Goal: Task Accomplishment & Management: Use online tool/utility

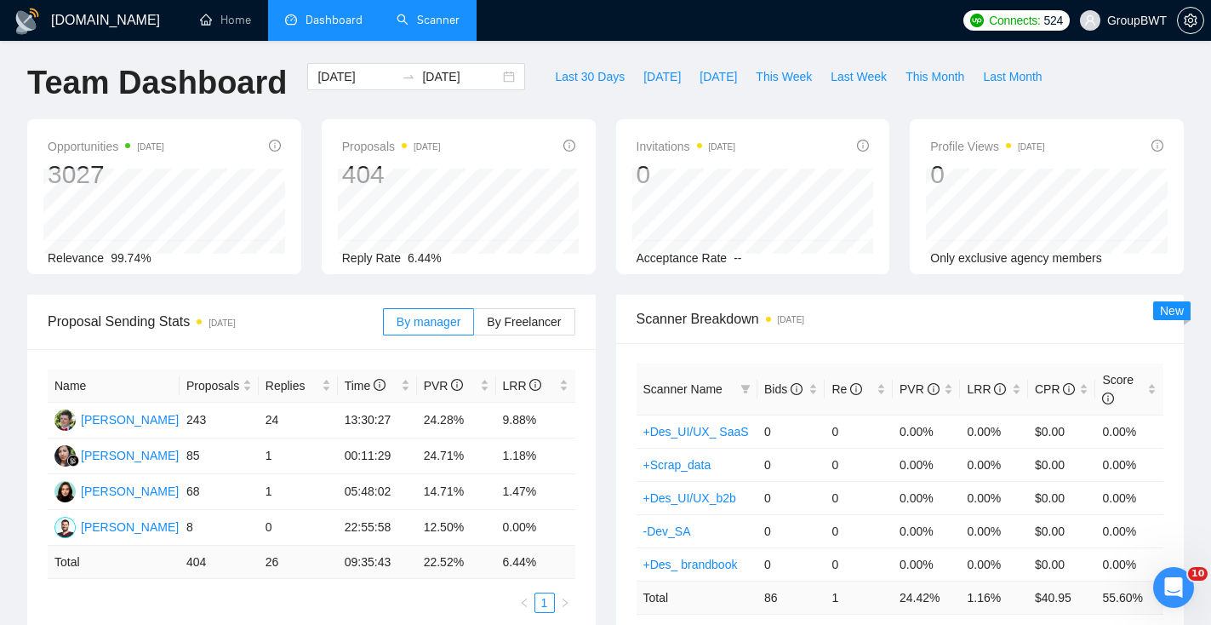
click at [443, 18] on link "Scanner" at bounding box center [427, 20] width 63 height 14
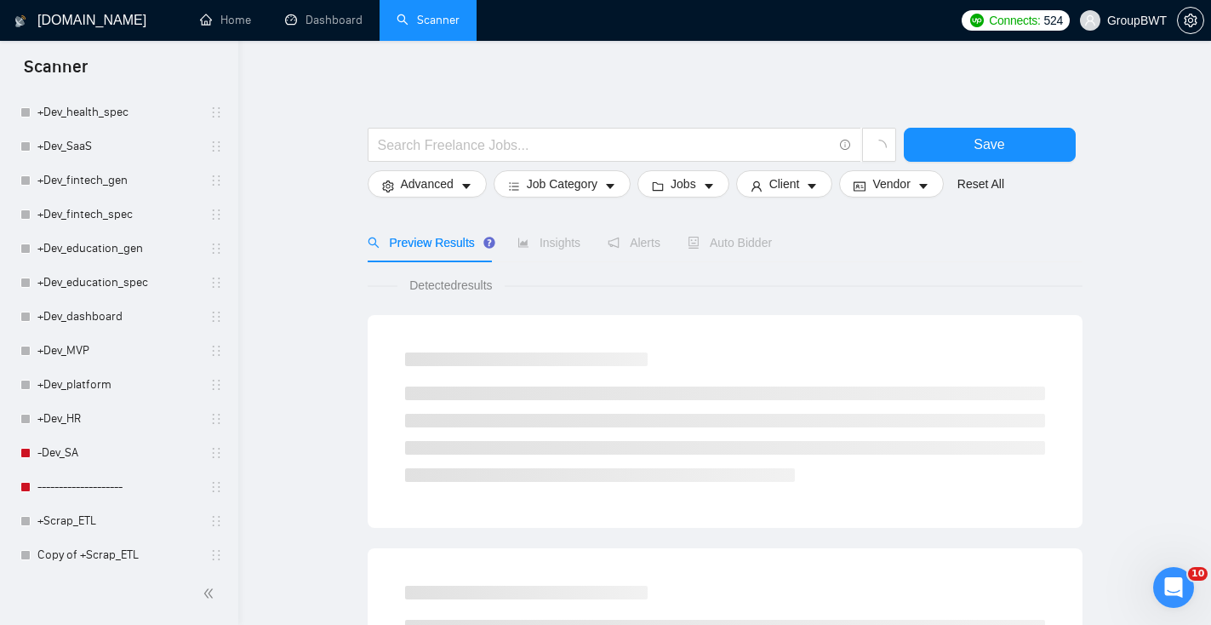
scroll to position [2403, 0]
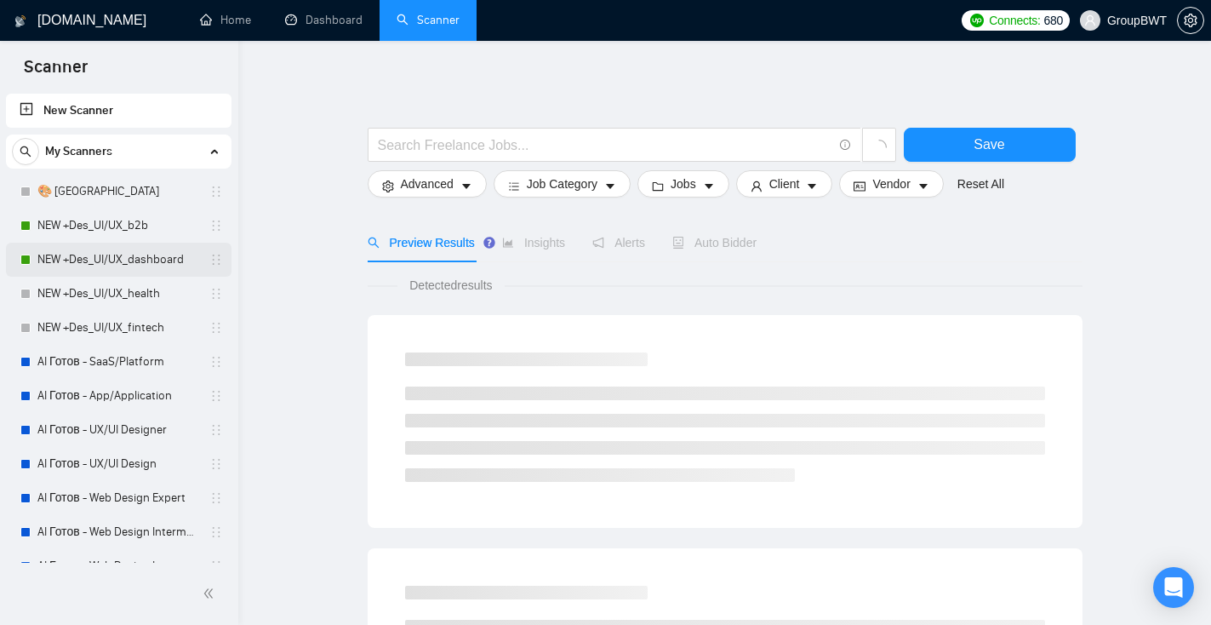
click at [134, 268] on link "NEW +Des_UI/UX_dashboard" at bounding box center [118, 259] width 162 height 34
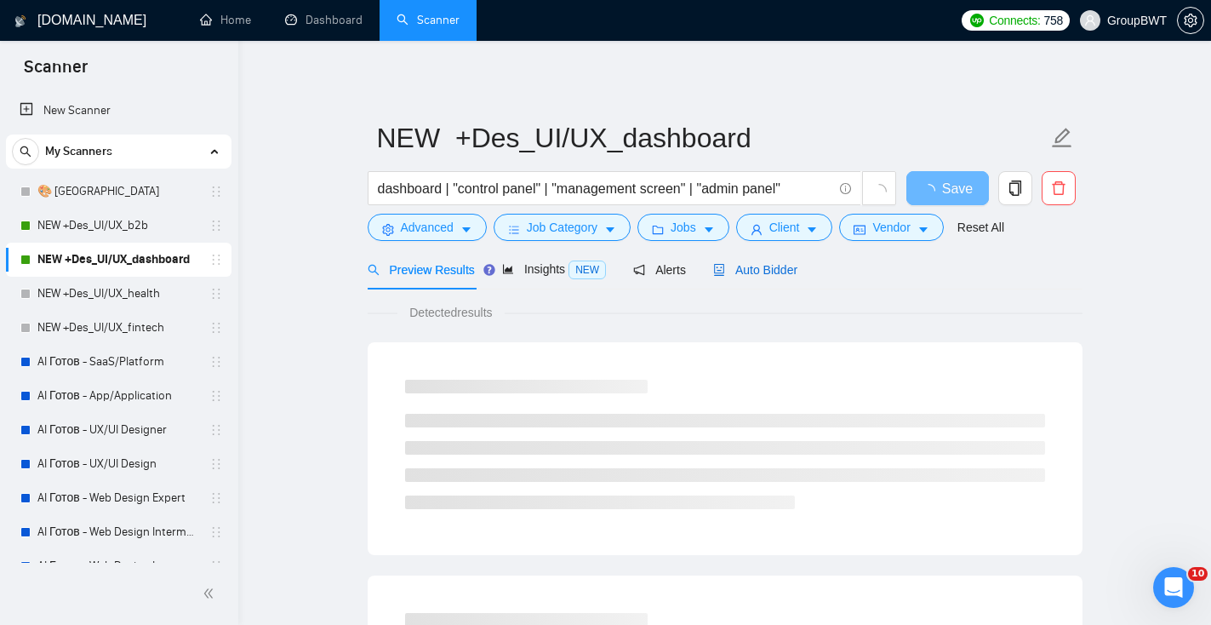
click at [797, 273] on span "Auto Bidder" at bounding box center [755, 270] width 84 height 14
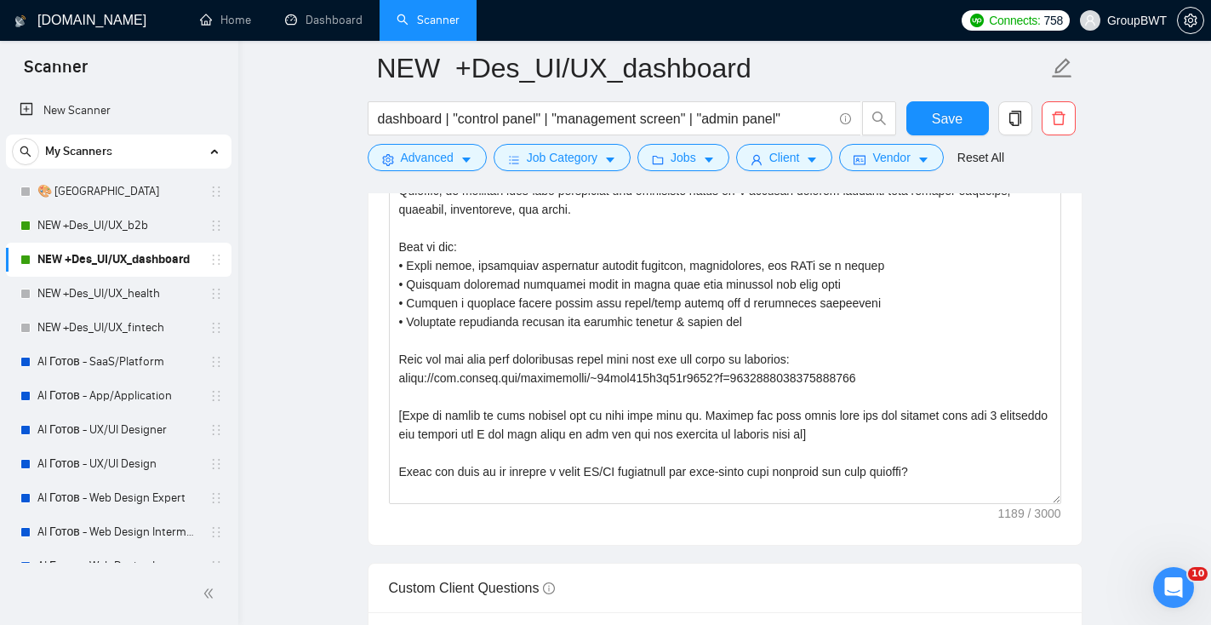
scroll to position [2136, 0]
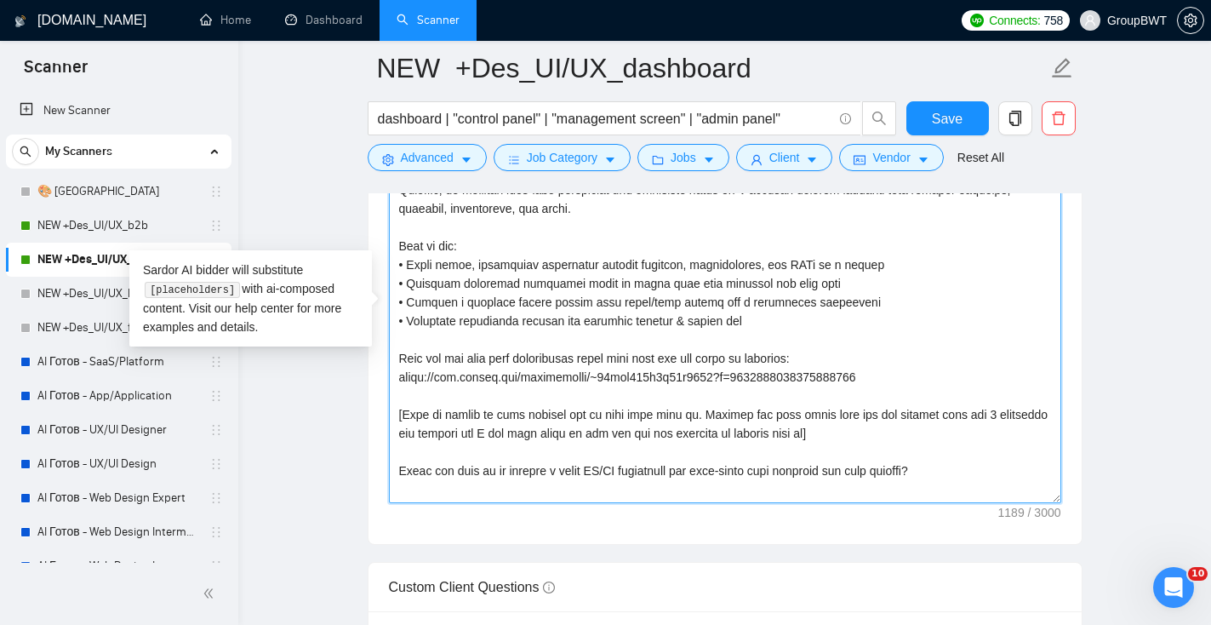
drag, startPoint x: 1001, startPoint y: 486, endPoint x: 389, endPoint y: 489, distance: 612.6
click at [390, 490] on textarea "Cover letter template:" at bounding box center [725, 311] width 672 height 383
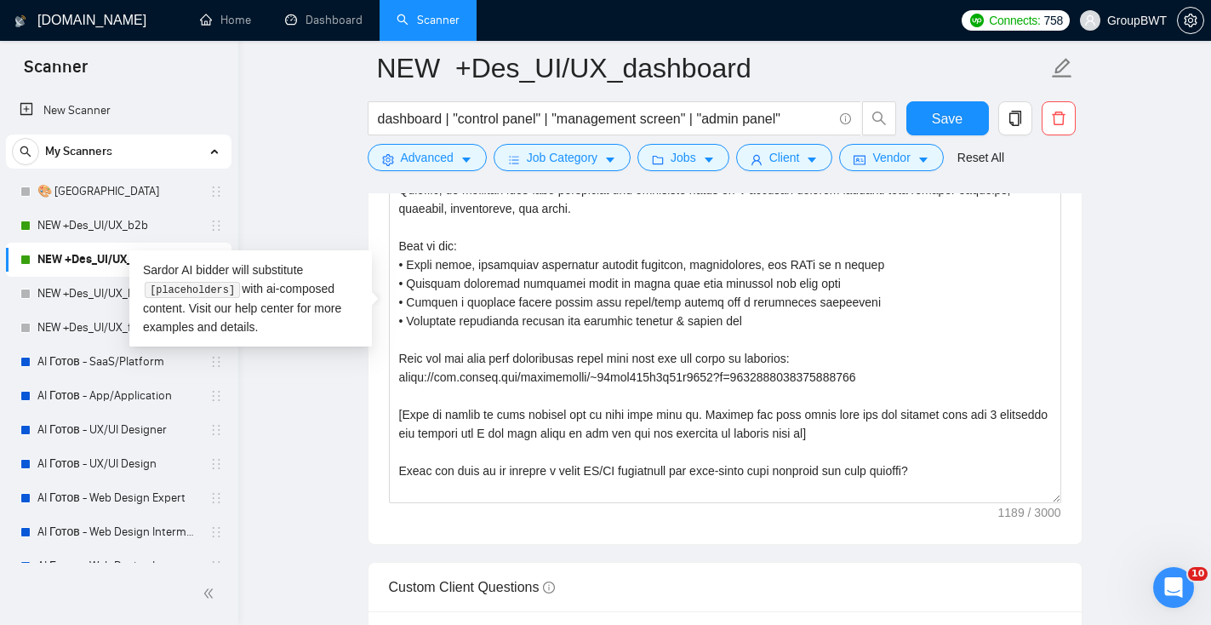
click at [111, 330] on link "NEW +Des_UI/UX_fintech" at bounding box center [118, 328] width 162 height 34
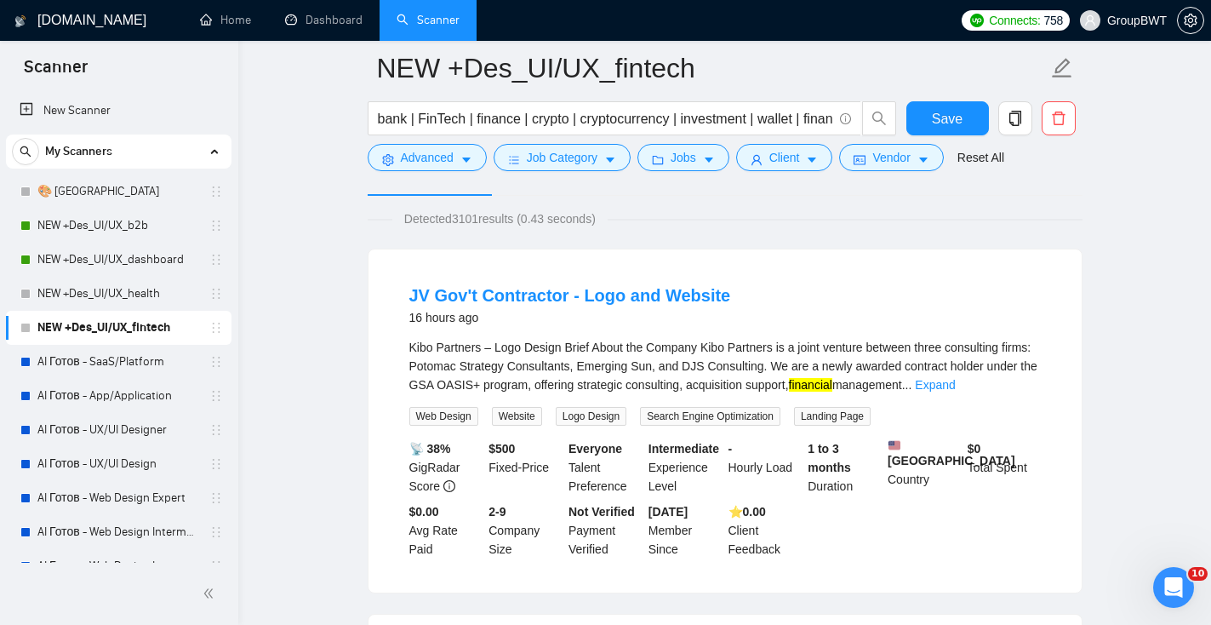
scroll to position [117, 0]
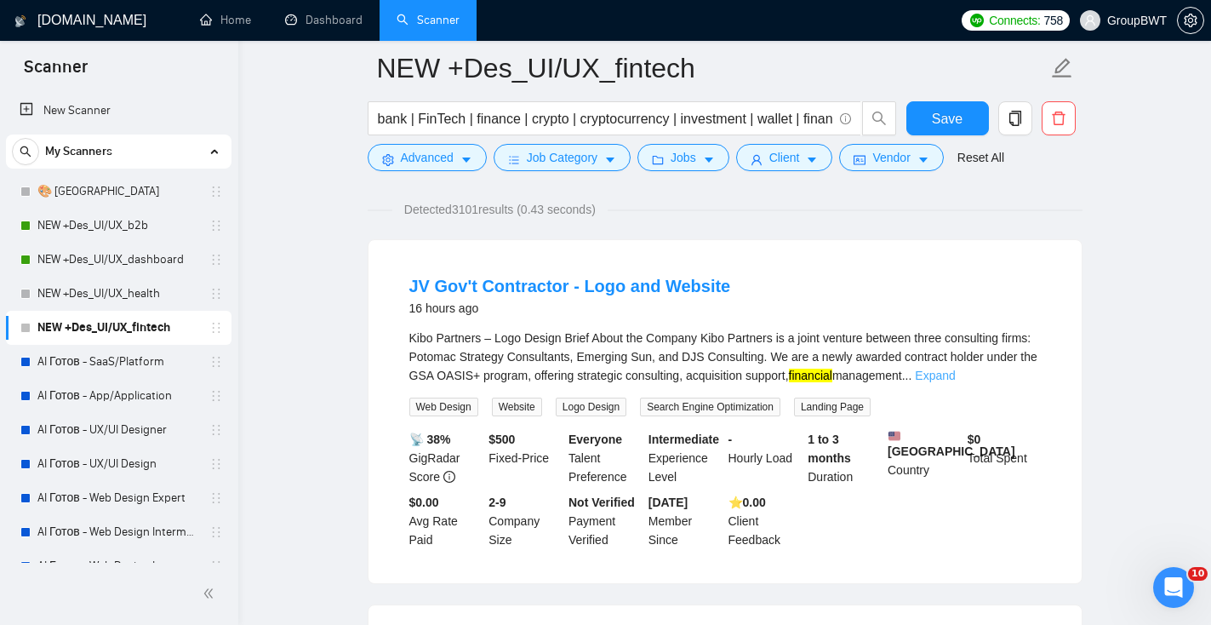
click at [955, 374] on link "Expand" at bounding box center [935, 375] width 40 height 14
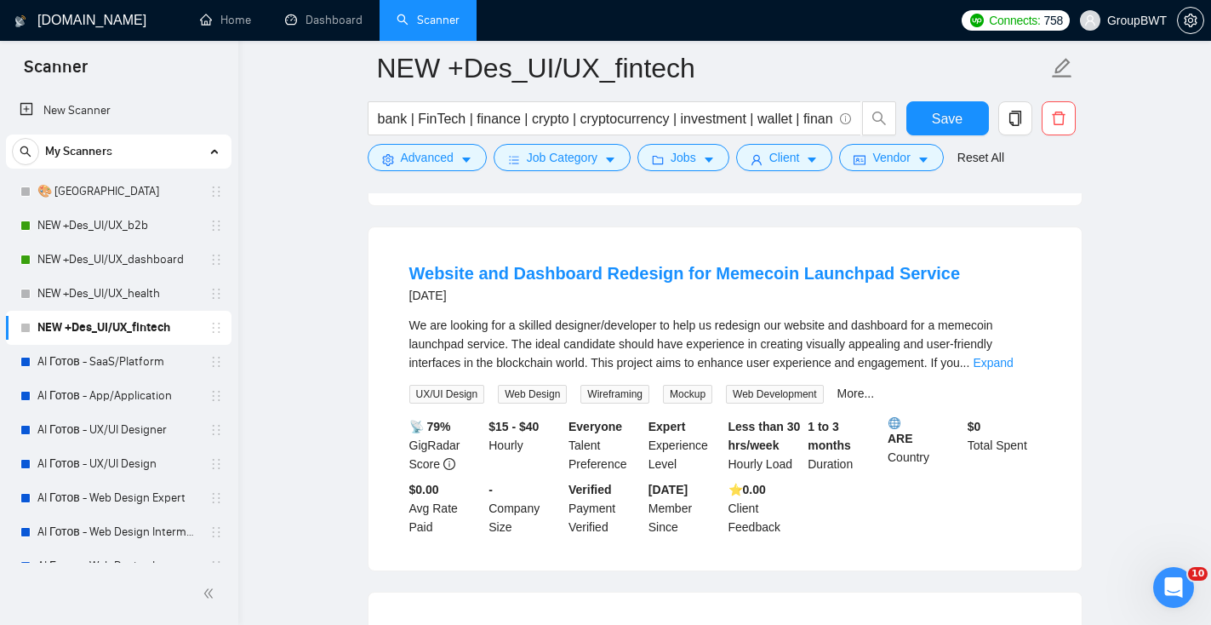
scroll to position [1549, 0]
click at [1004, 368] on link "Expand" at bounding box center [993, 362] width 40 height 14
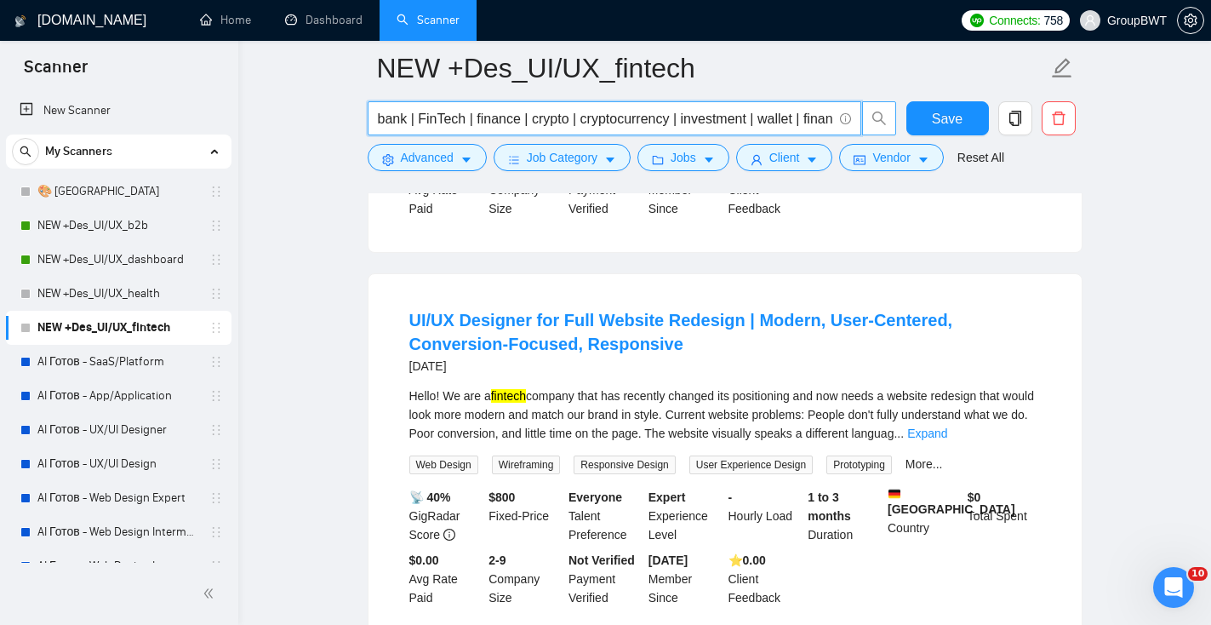
scroll to position [0, 83]
drag, startPoint x: 664, startPoint y: 113, endPoint x: 862, endPoint y: 113, distance: 198.2
click at [862, 113] on span "bank | FinTech | finance | crypto | cryptocurrency | investment | wallet | fina…" at bounding box center [632, 118] width 529 height 34
click at [782, 123] on input "bank | FinTech | finance | crypto | cryptocurrency | investment | wallet | fina…" at bounding box center [605, 118] width 454 height 21
drag, startPoint x: 779, startPoint y: 118, endPoint x: 726, endPoint y: 117, distance: 53.6
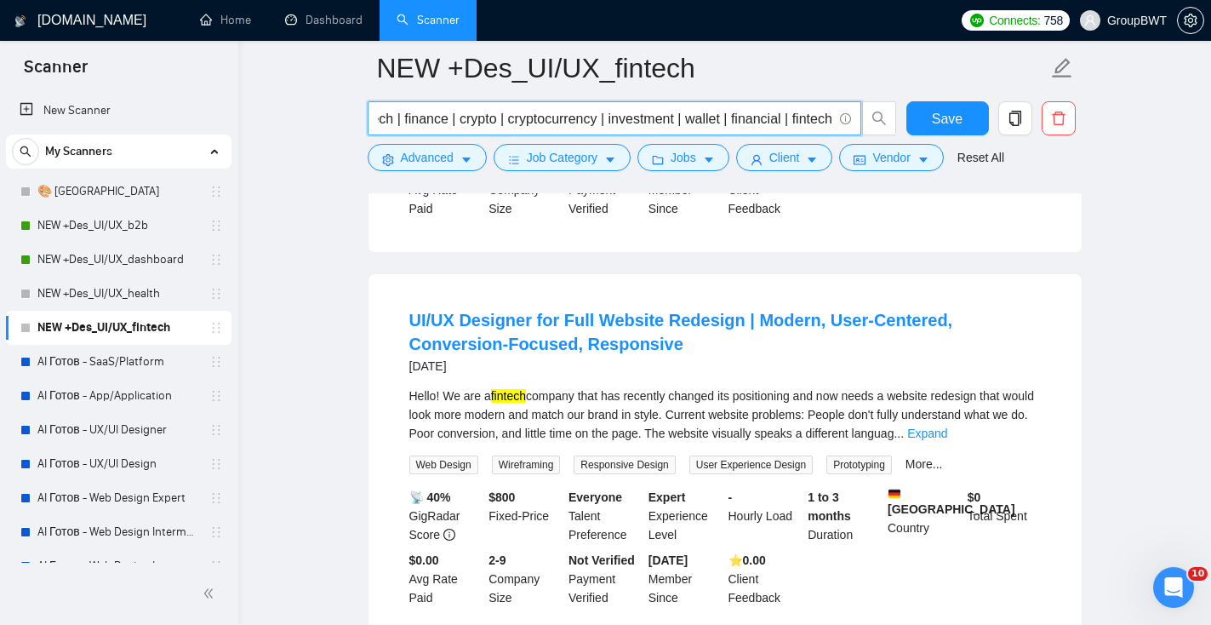
click at [727, 118] on input "bank | FinTech | finance | crypto | cryptocurrency | investment | wallet | fina…" at bounding box center [605, 118] width 454 height 21
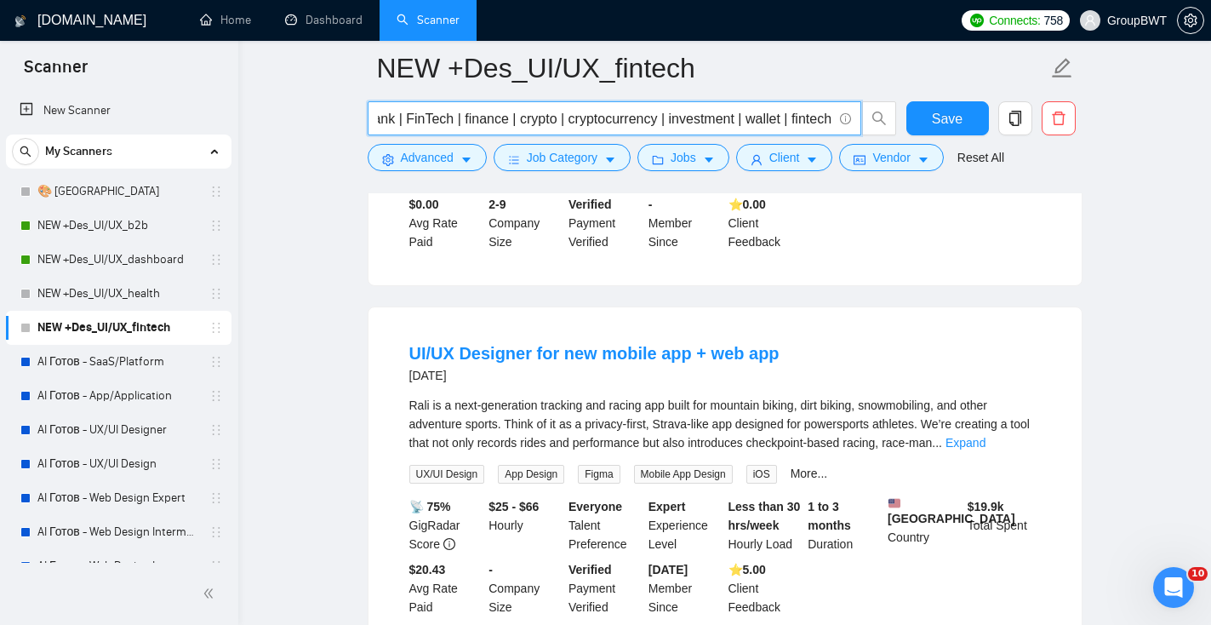
scroll to position [1965, 0]
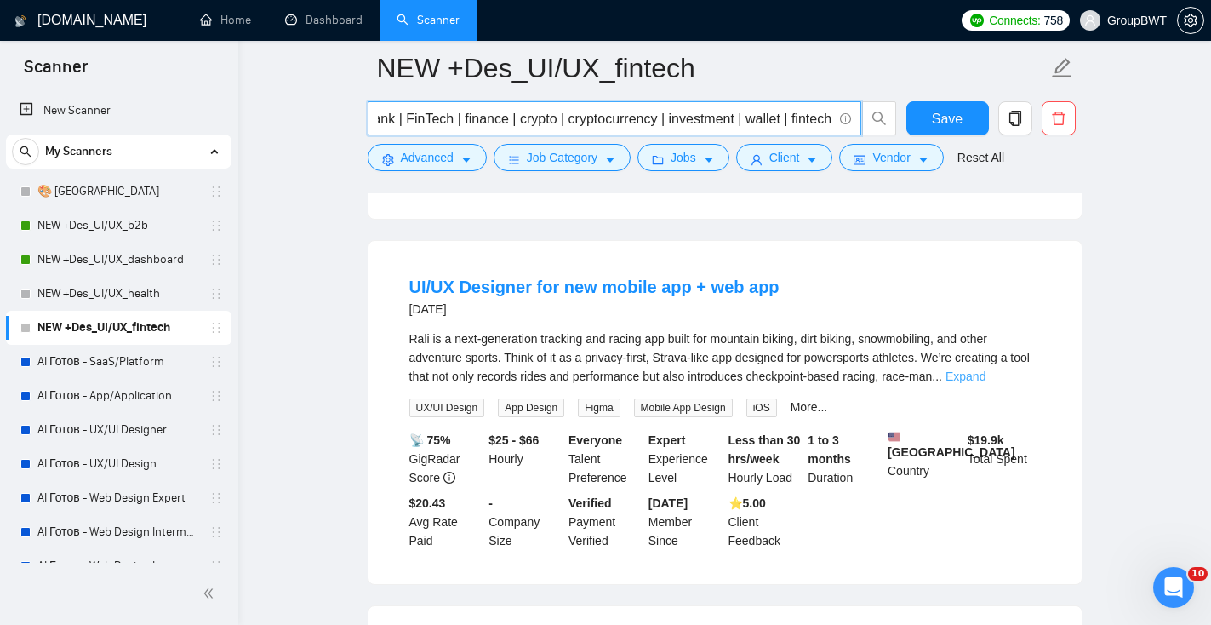
type input "bank | FinTech | finance | crypto | cryptocurrency | investment | wallet | fint…"
click at [985, 381] on link "Expand" at bounding box center [965, 376] width 40 height 14
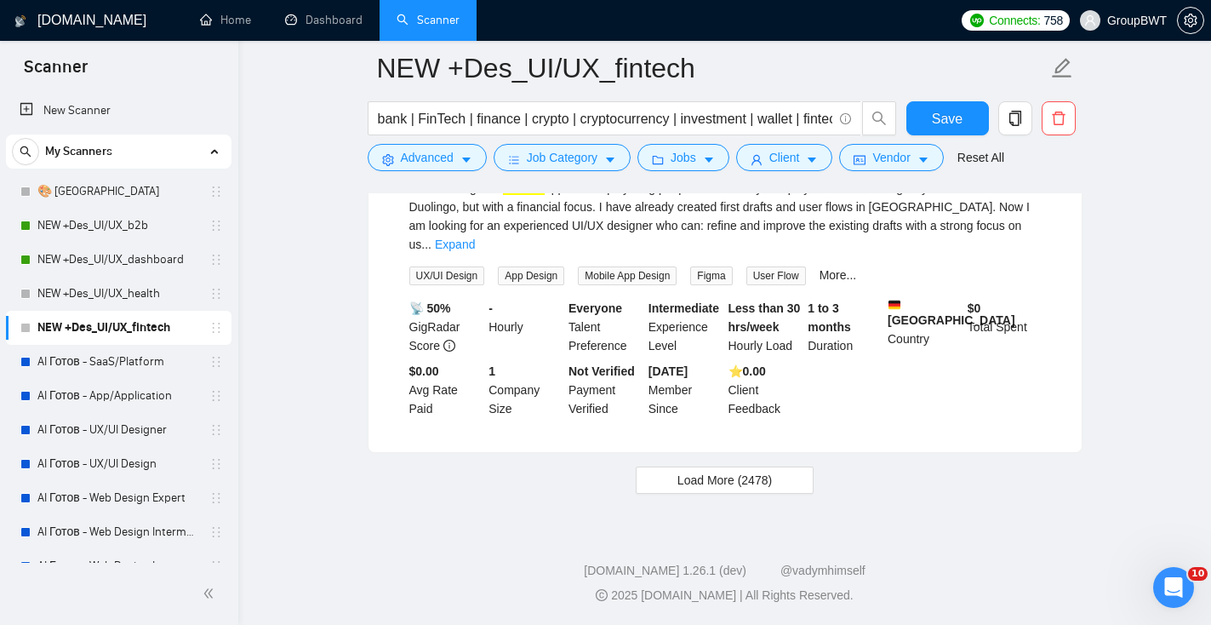
scroll to position [4024, 0]
click at [781, 480] on button "Load More (2478)" at bounding box center [725, 479] width 178 height 27
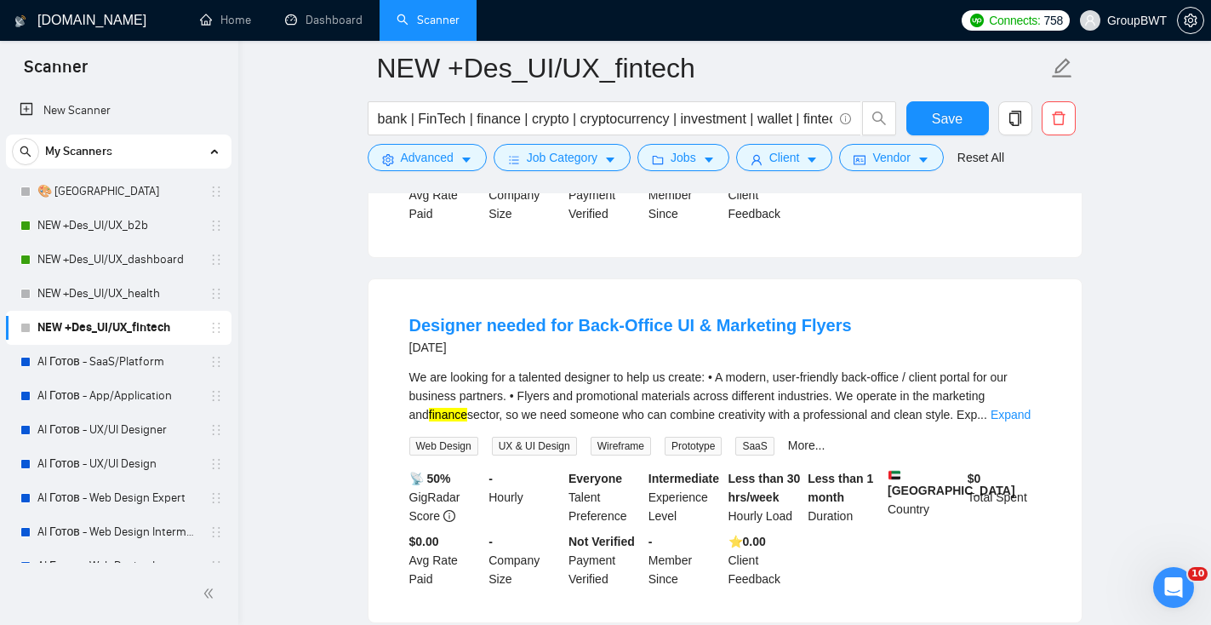
scroll to position [4561, 0]
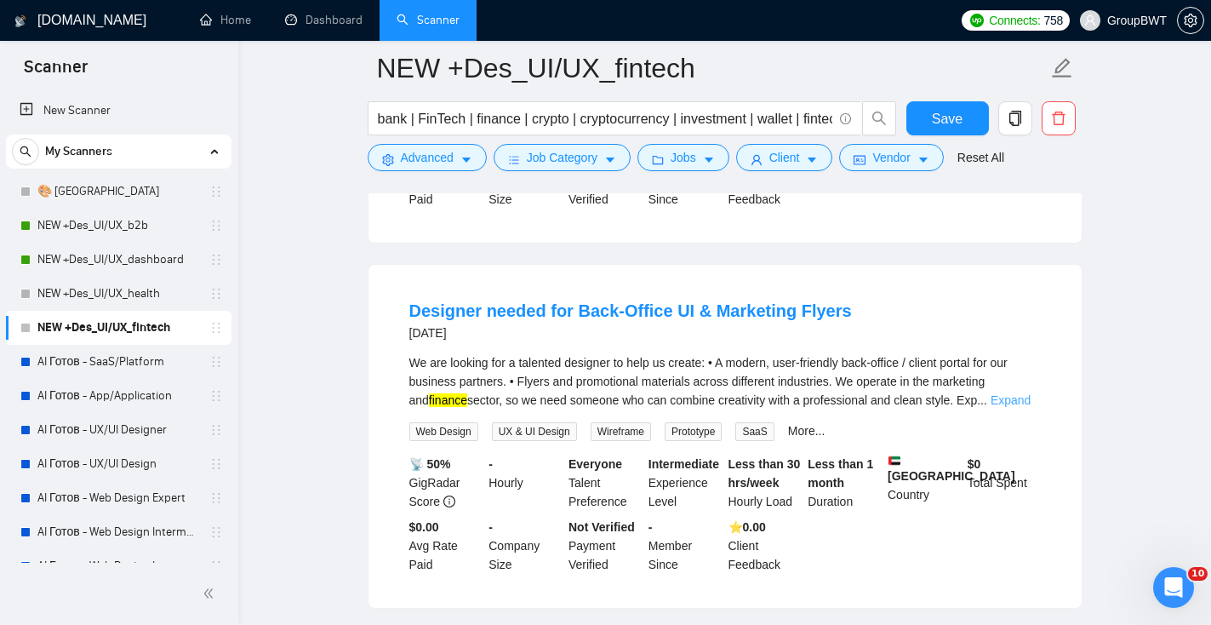
click at [1023, 407] on link "Expand" at bounding box center [1010, 400] width 40 height 14
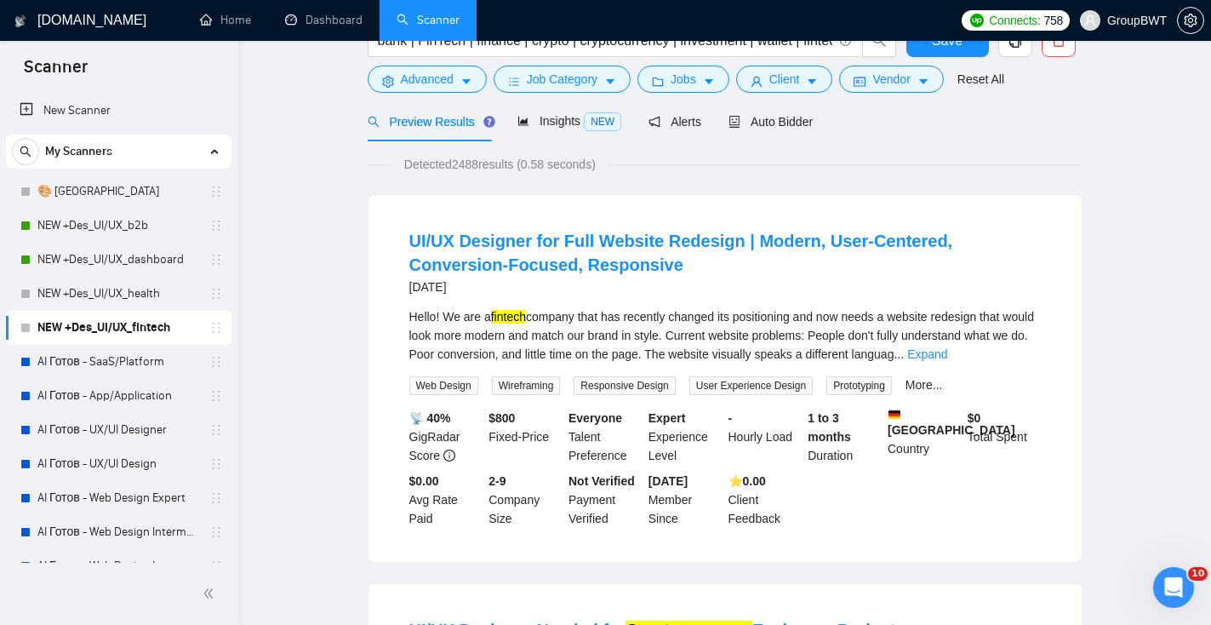
scroll to position [0, 0]
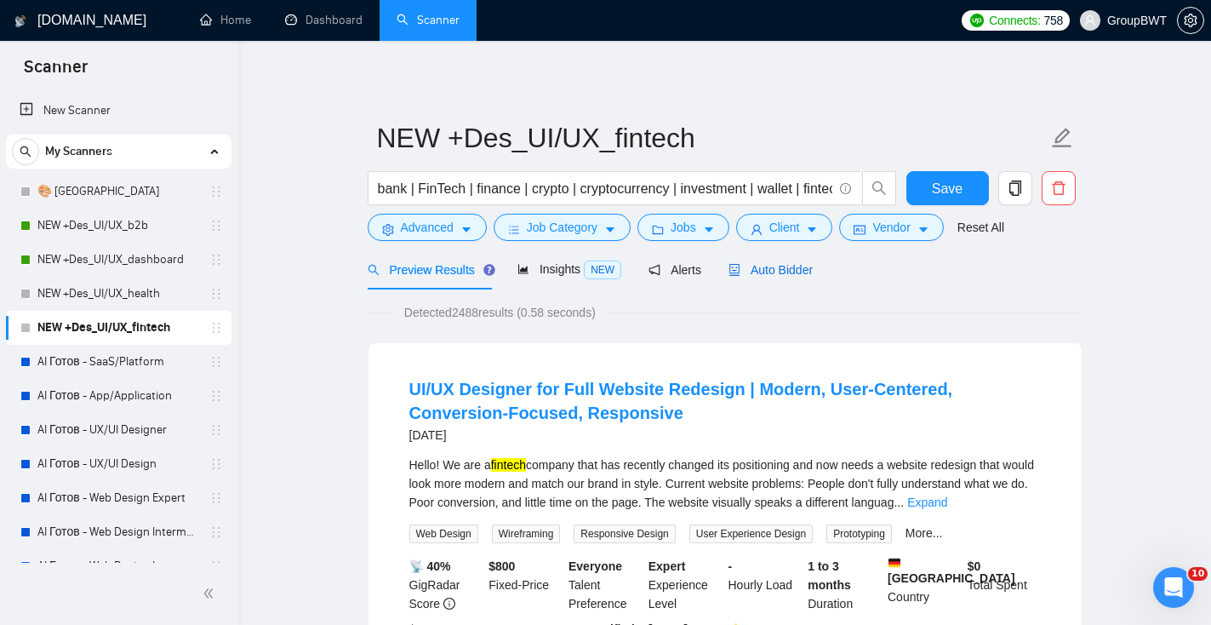
click at [803, 273] on span "Auto Bidder" at bounding box center [770, 270] width 84 height 14
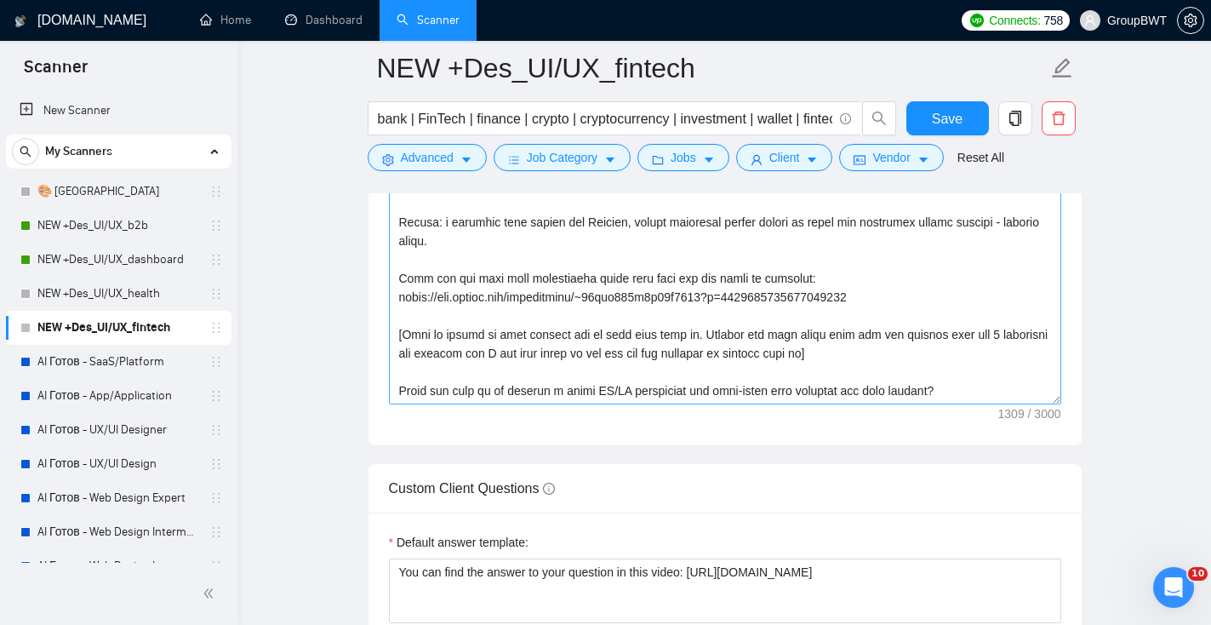
scroll to position [2260, 0]
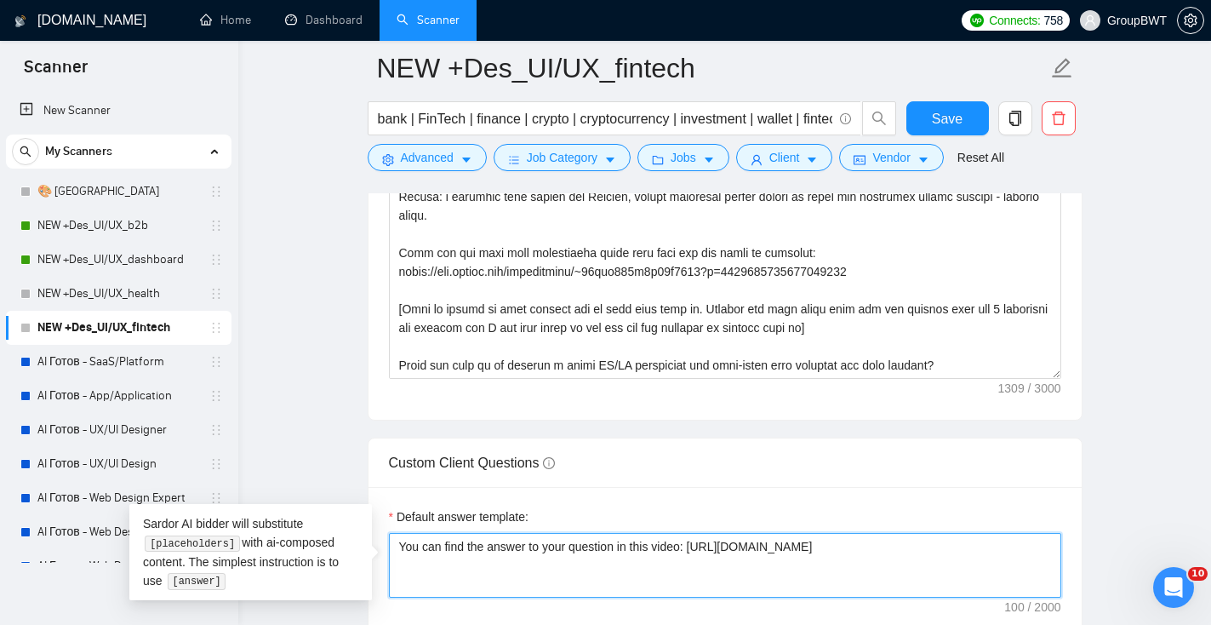
drag, startPoint x: 998, startPoint y: 546, endPoint x: 281, endPoint y: 535, distance: 717.3
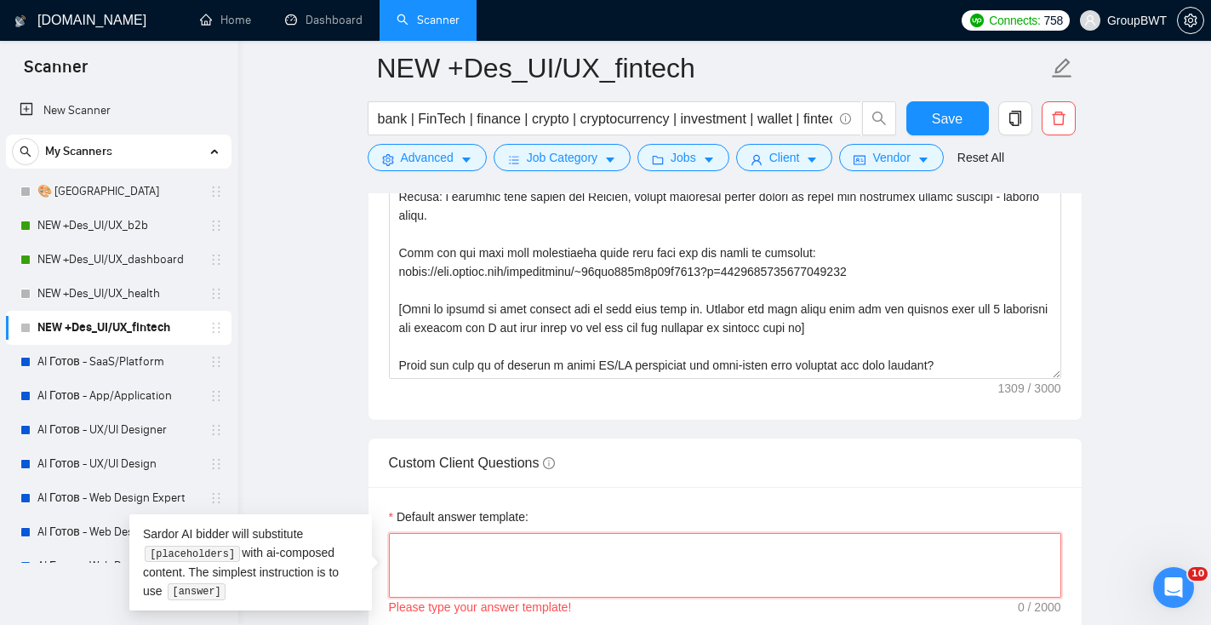
paste textarea "I’ll be glad to share a detailed answer during our intro call, so we can discus…"
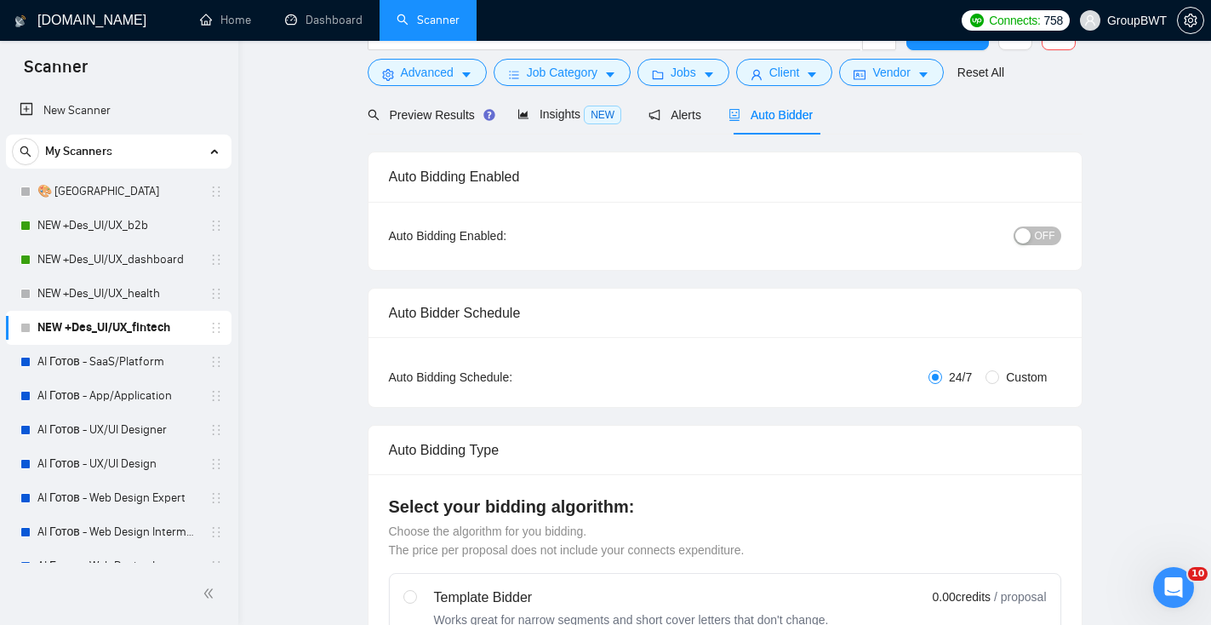
scroll to position [0, 0]
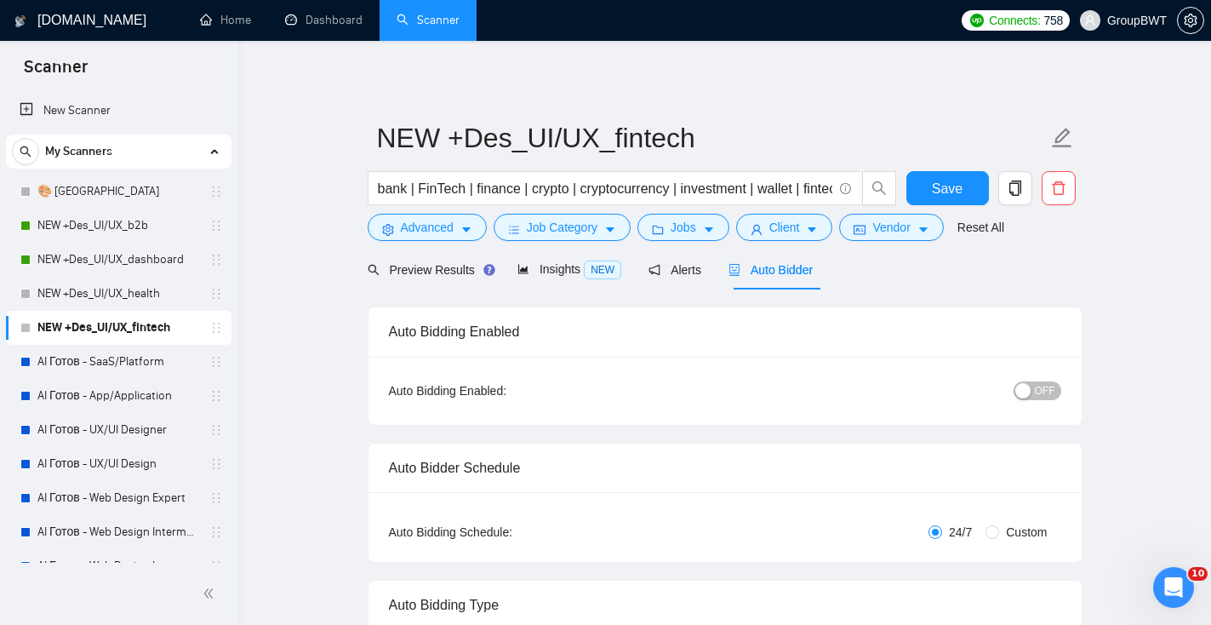
type textarea "I’ll be glad to share a detailed answer during our intro call, so we can discus…"
click at [1045, 390] on span "OFF" at bounding box center [1045, 390] width 20 height 19
click at [936, 197] on span "Save" at bounding box center [947, 188] width 31 height 21
click at [122, 297] on link "NEW +Des_UI/UX_health" at bounding box center [118, 294] width 162 height 34
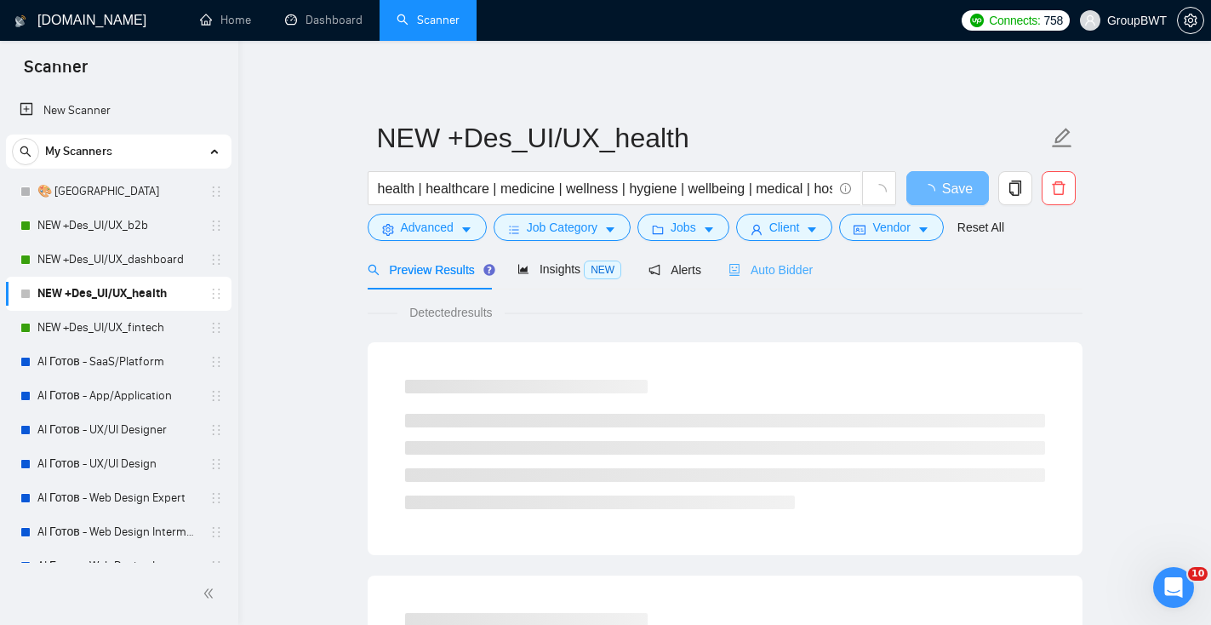
click at [790, 282] on div "Auto Bidder" at bounding box center [770, 269] width 84 height 40
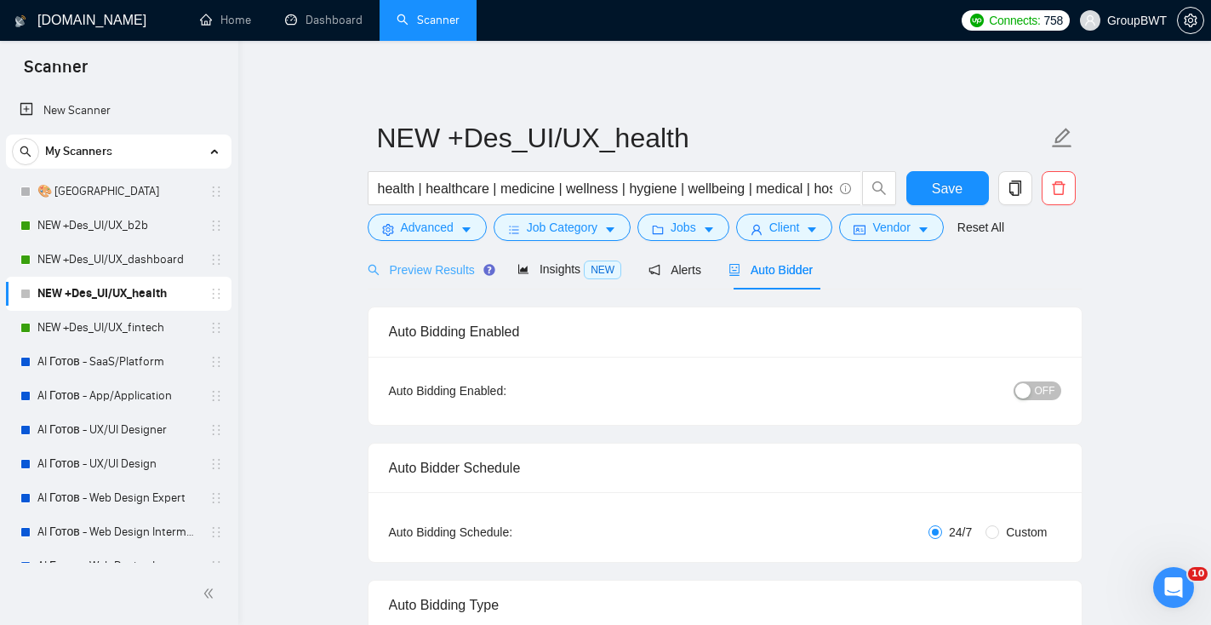
click at [436, 280] on div "Preview Results" at bounding box center [429, 269] width 123 height 40
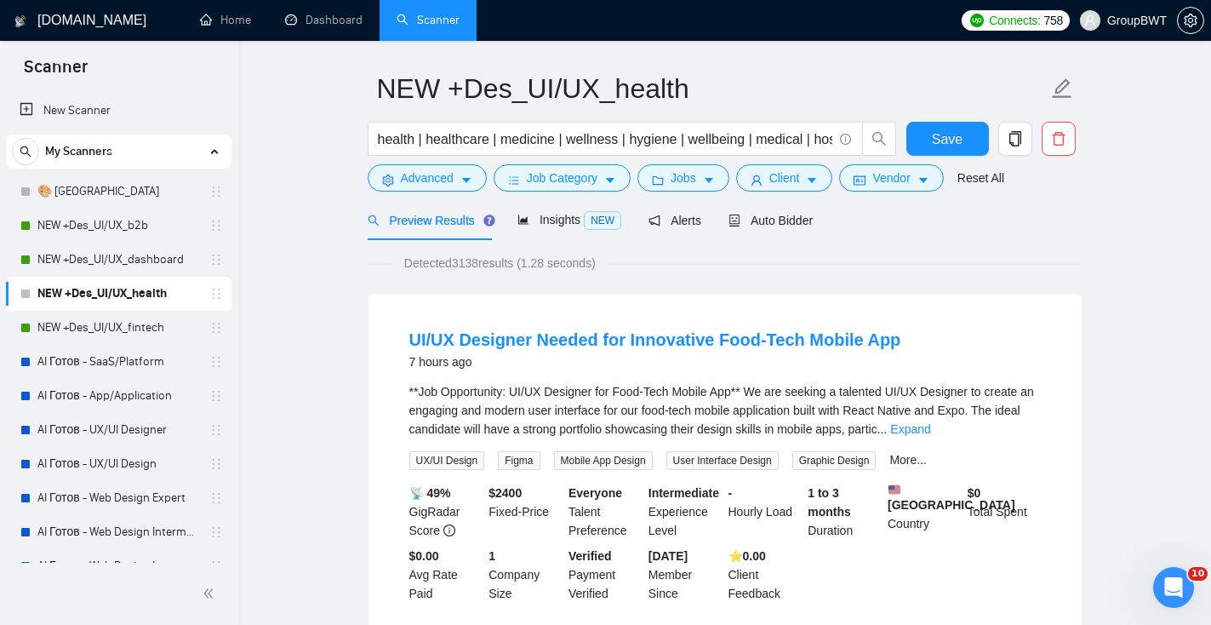
scroll to position [48, 0]
click at [995, 425] on div "**Job Opportunity: UI/UX Designer for Food-Tech Mobile App** We are seeking a t…" at bounding box center [724, 411] width 631 height 56
click at [930, 431] on link "Expand" at bounding box center [910, 430] width 40 height 14
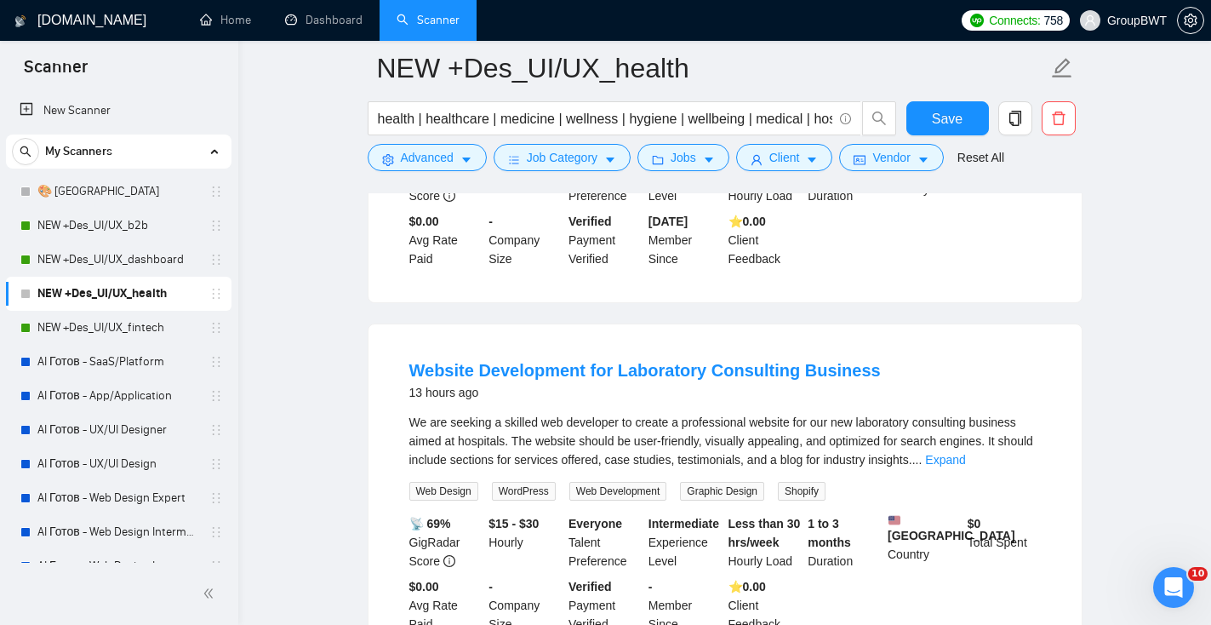
scroll to position [1533, 0]
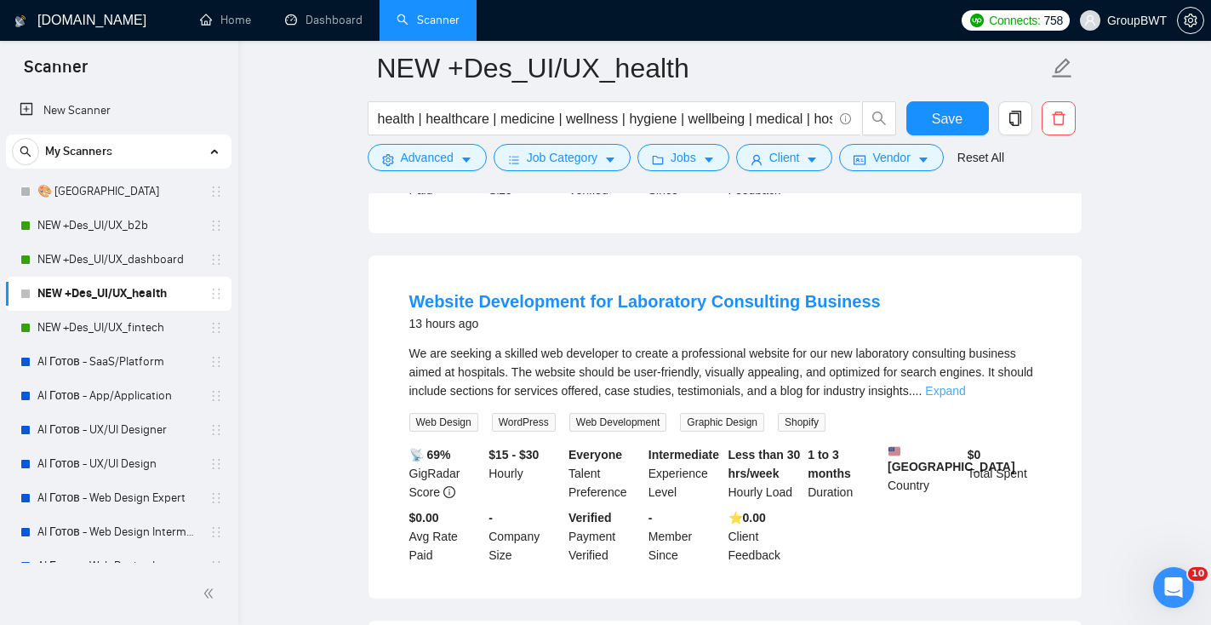
click at [965, 397] on link "Expand" at bounding box center [945, 391] width 40 height 14
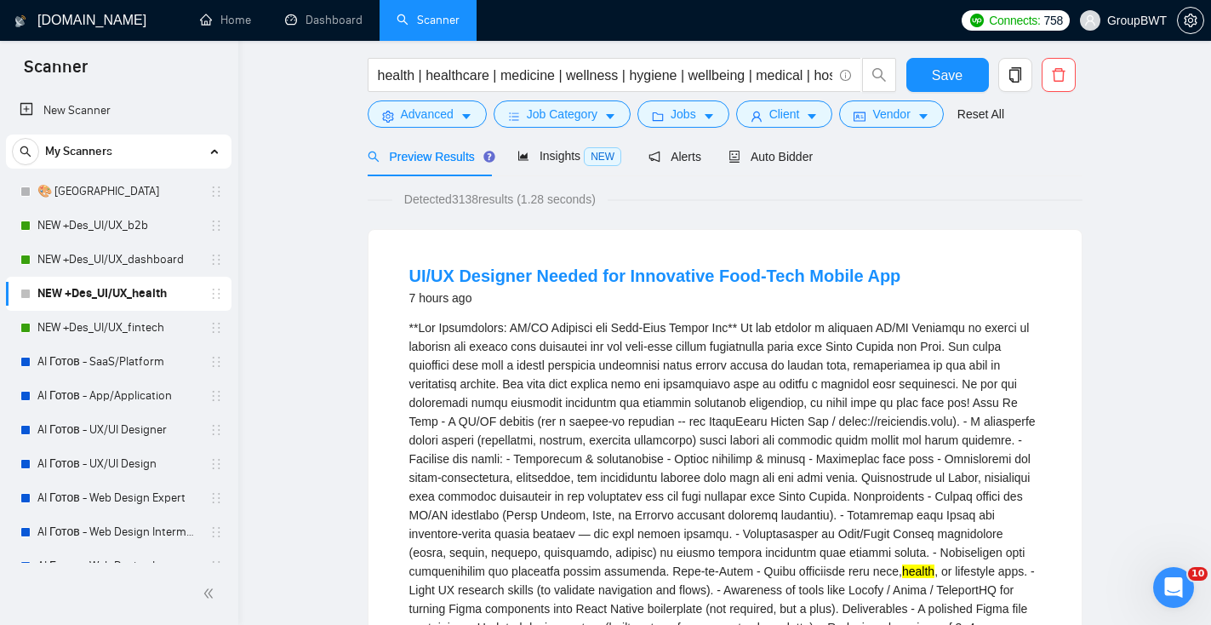
scroll to position [0, 0]
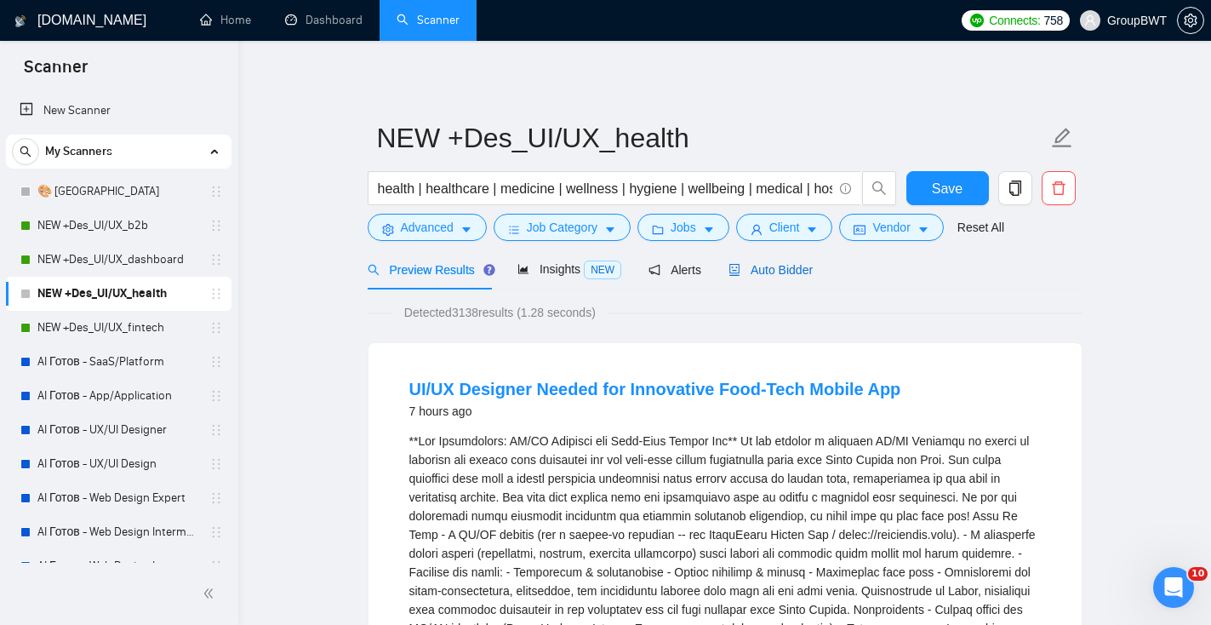
click at [782, 273] on span "Auto Bidder" at bounding box center [770, 270] width 84 height 14
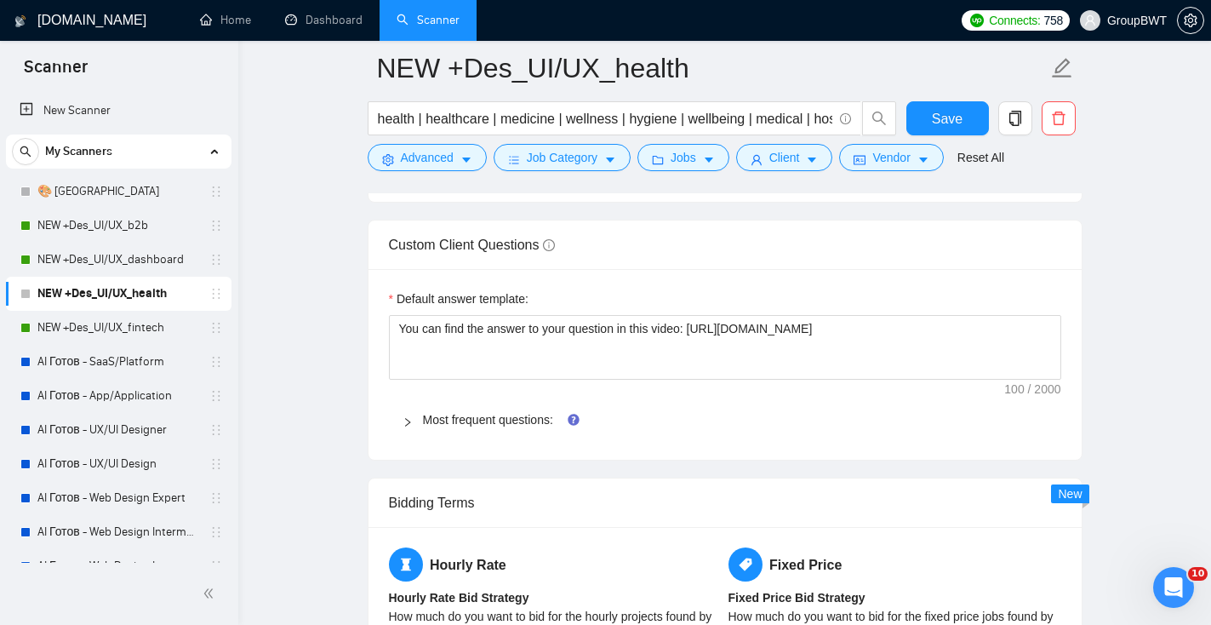
scroll to position [2479, 0]
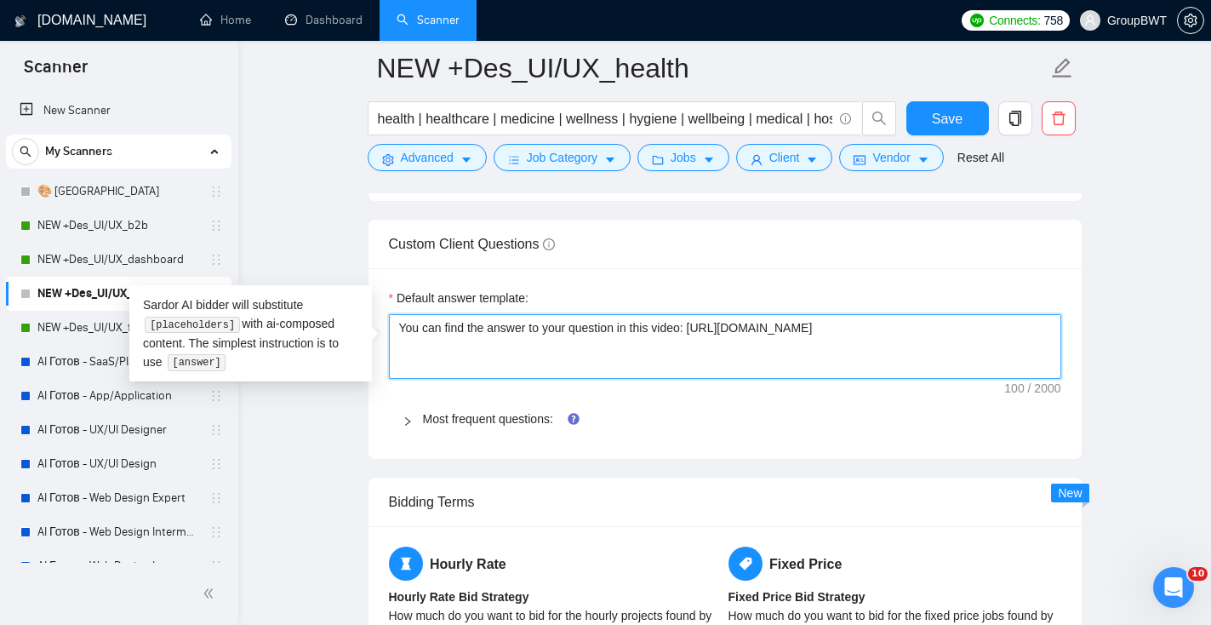
drag, startPoint x: 991, startPoint y: 338, endPoint x: 365, endPoint y: 317, distance: 626.6
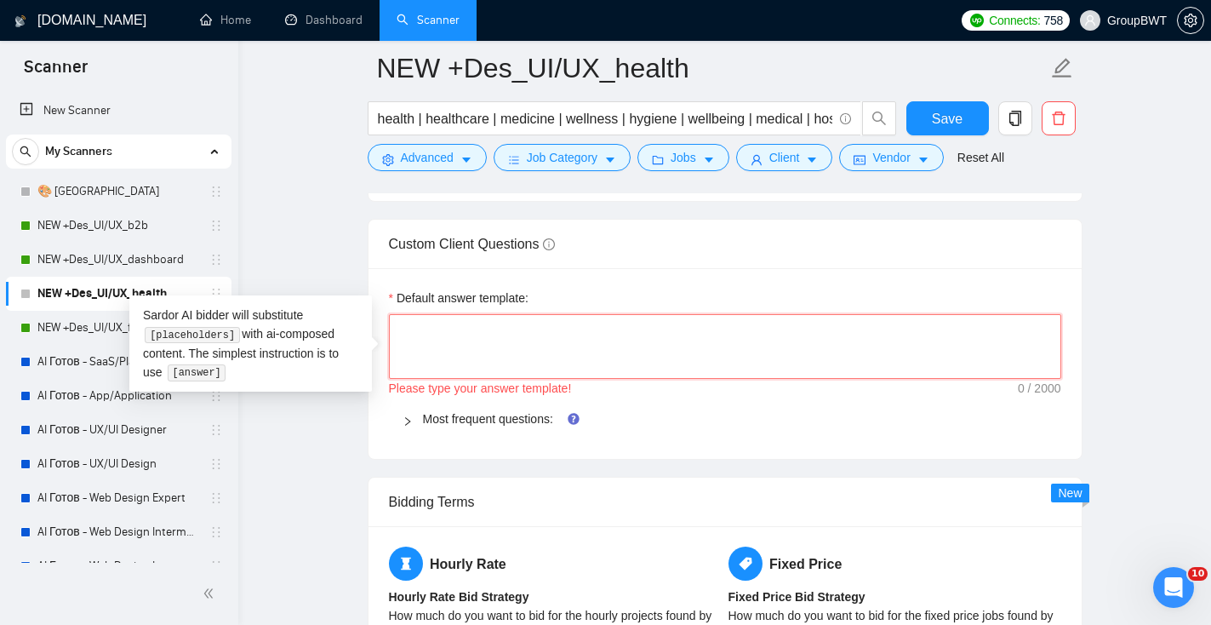
paste textarea "I’ll be glad to share a detailed answer during our intro call, so we can discus…"
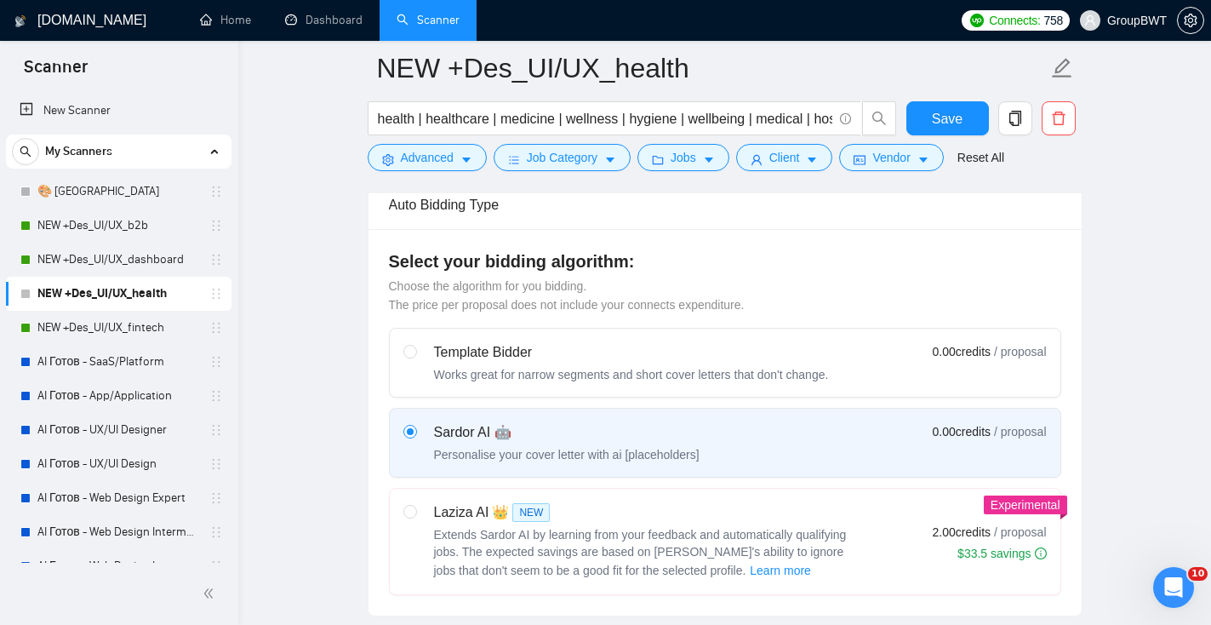
scroll to position [60, 0]
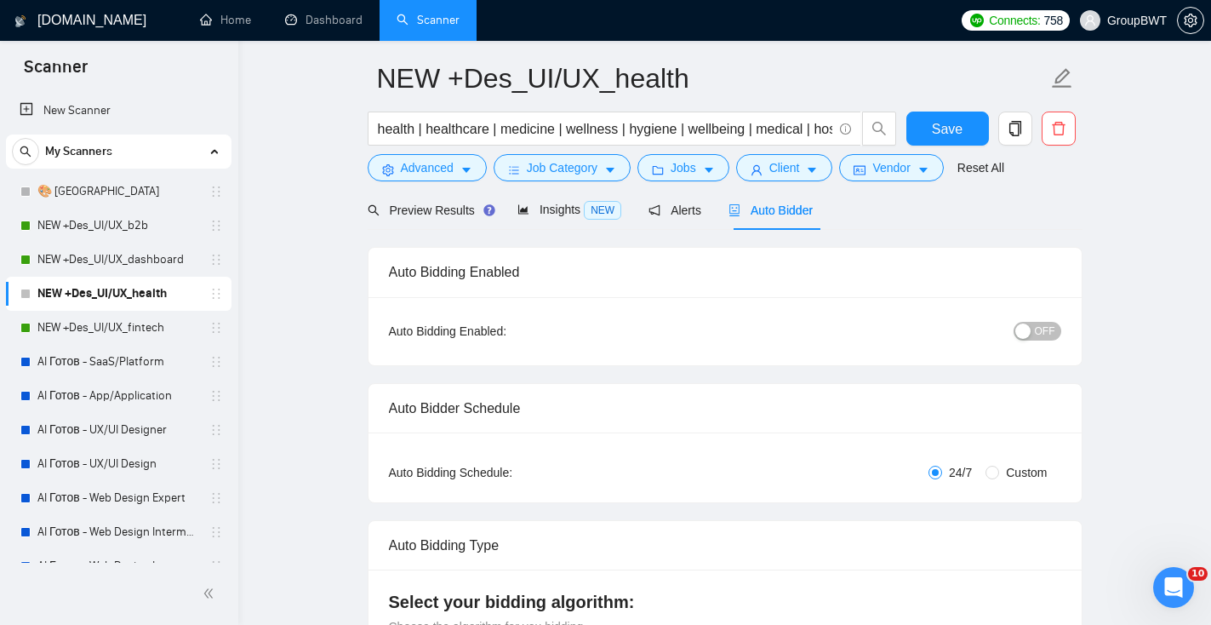
type textarea "I’ll be glad to share a detailed answer during our intro call, so we can discus…"
click at [1037, 330] on span "OFF" at bounding box center [1045, 331] width 20 height 19
click at [942, 129] on span "Save" at bounding box center [947, 128] width 31 height 21
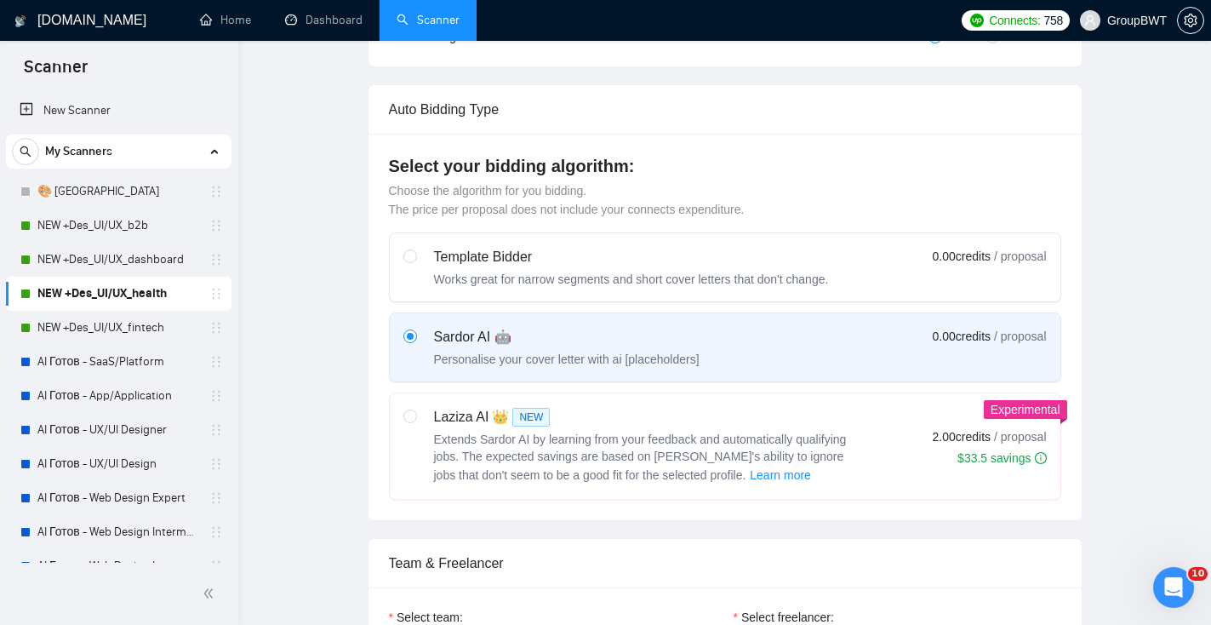
scroll to position [65, 0]
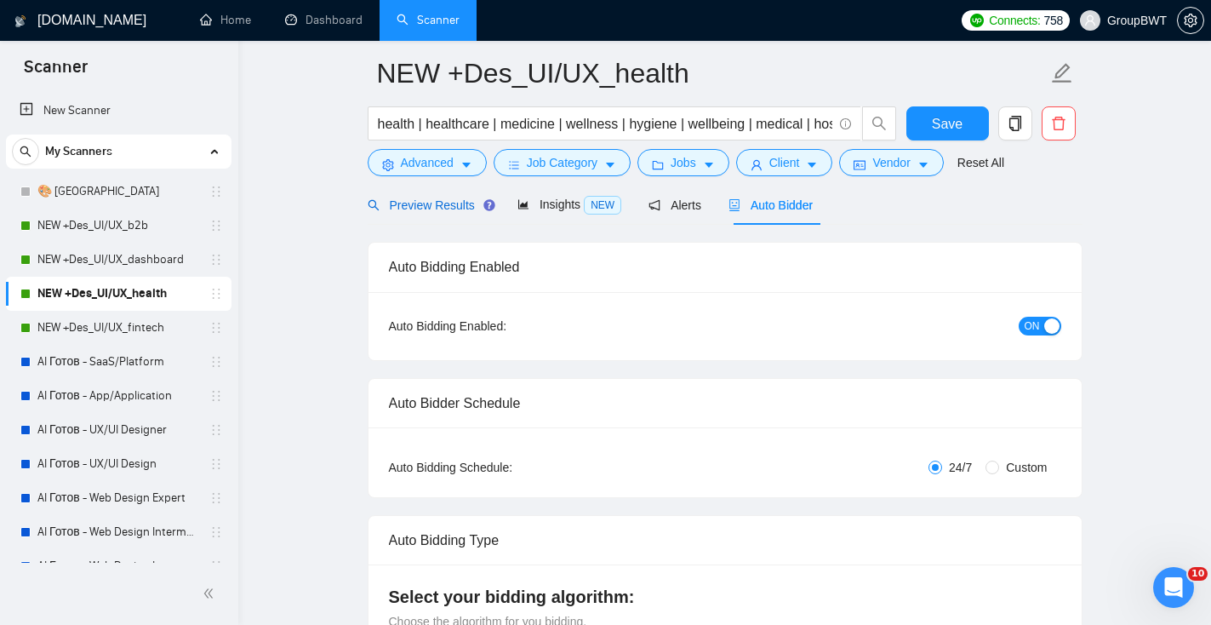
click at [434, 203] on span "Preview Results" at bounding box center [429, 205] width 123 height 14
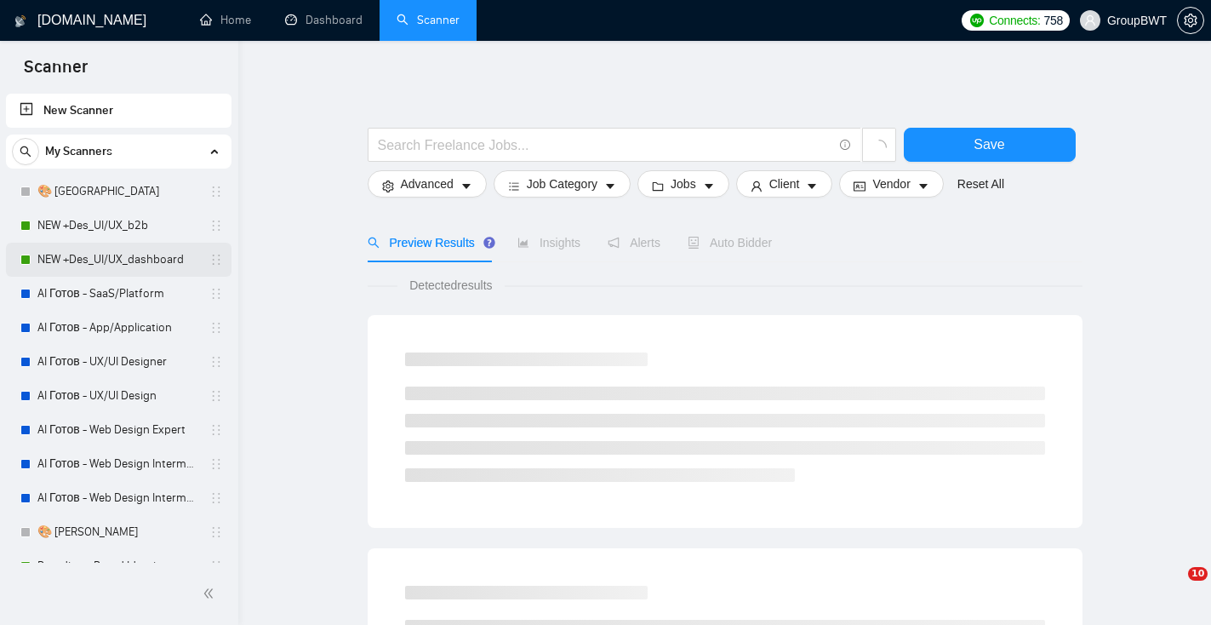
click at [133, 260] on link "NEW +Des_UI/UX_dashboard" at bounding box center [118, 259] width 162 height 34
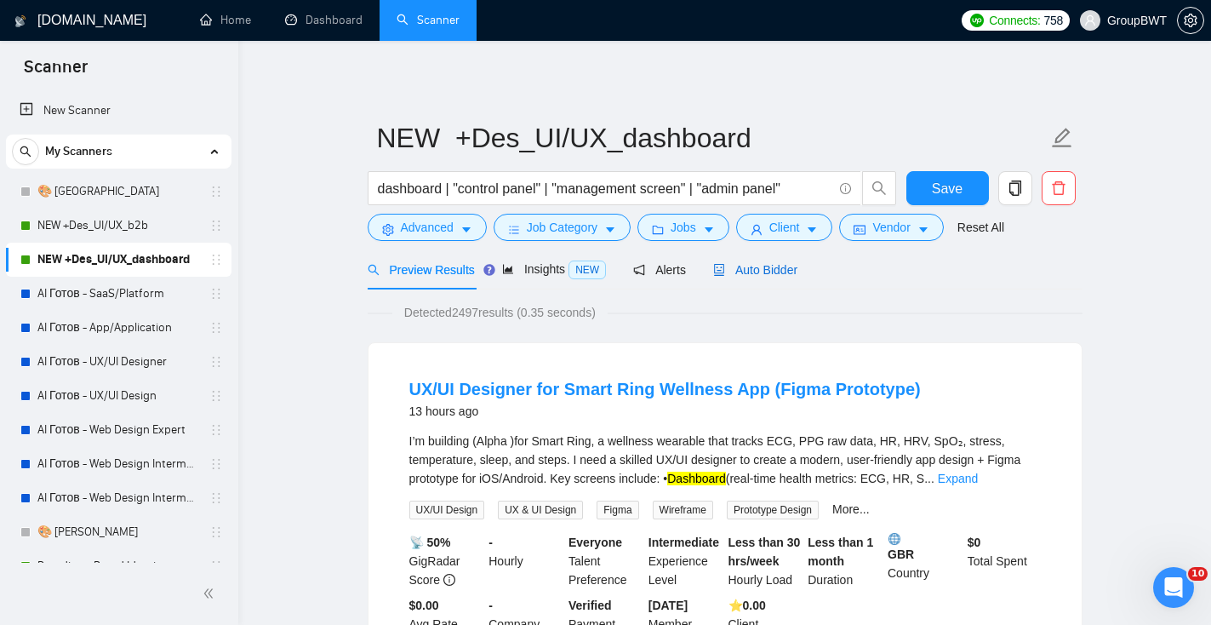
click at [784, 271] on span "Auto Bidder" at bounding box center [755, 270] width 84 height 14
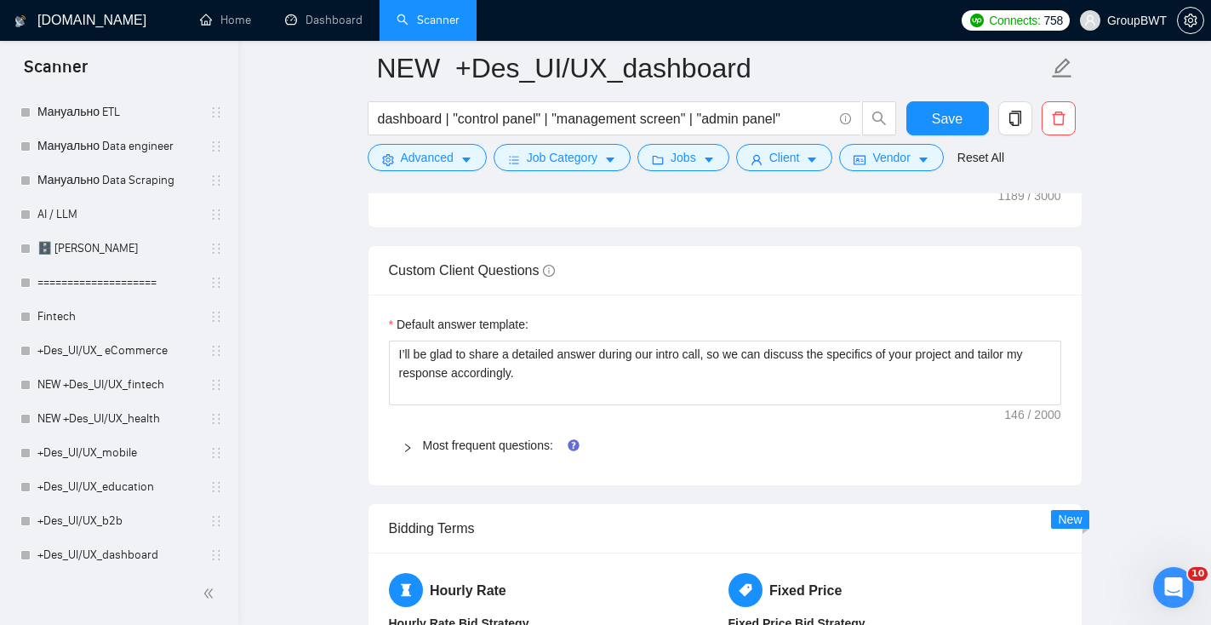
scroll to position [2494, 0]
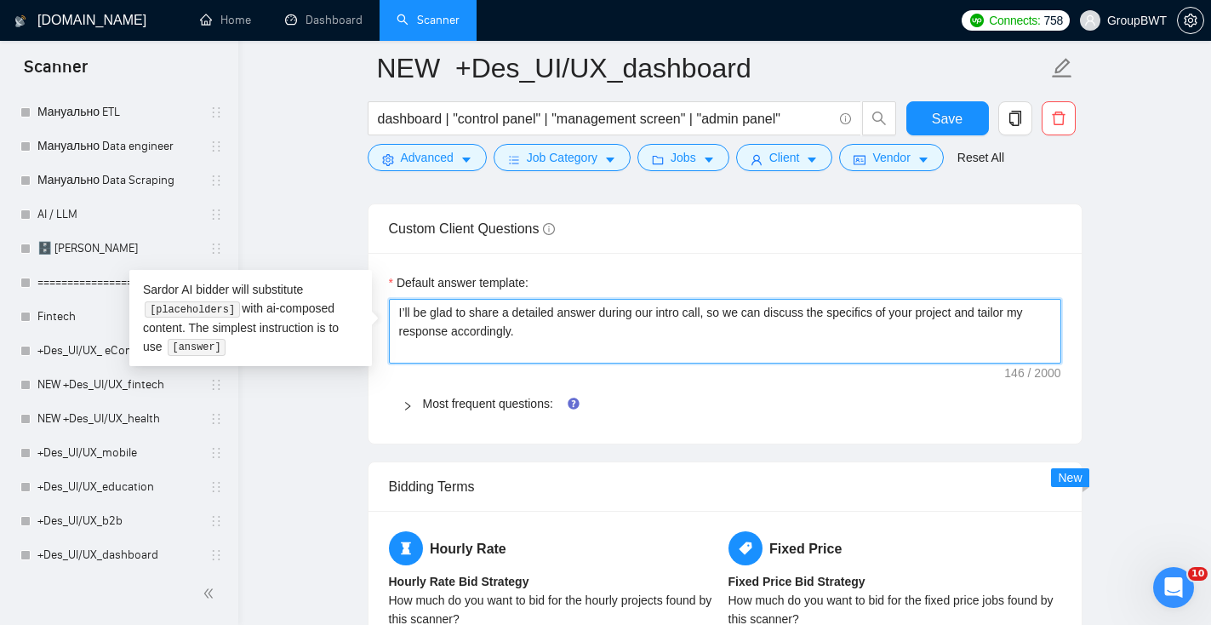
drag, startPoint x: 586, startPoint y: 331, endPoint x: 375, endPoint y: 304, distance: 212.8
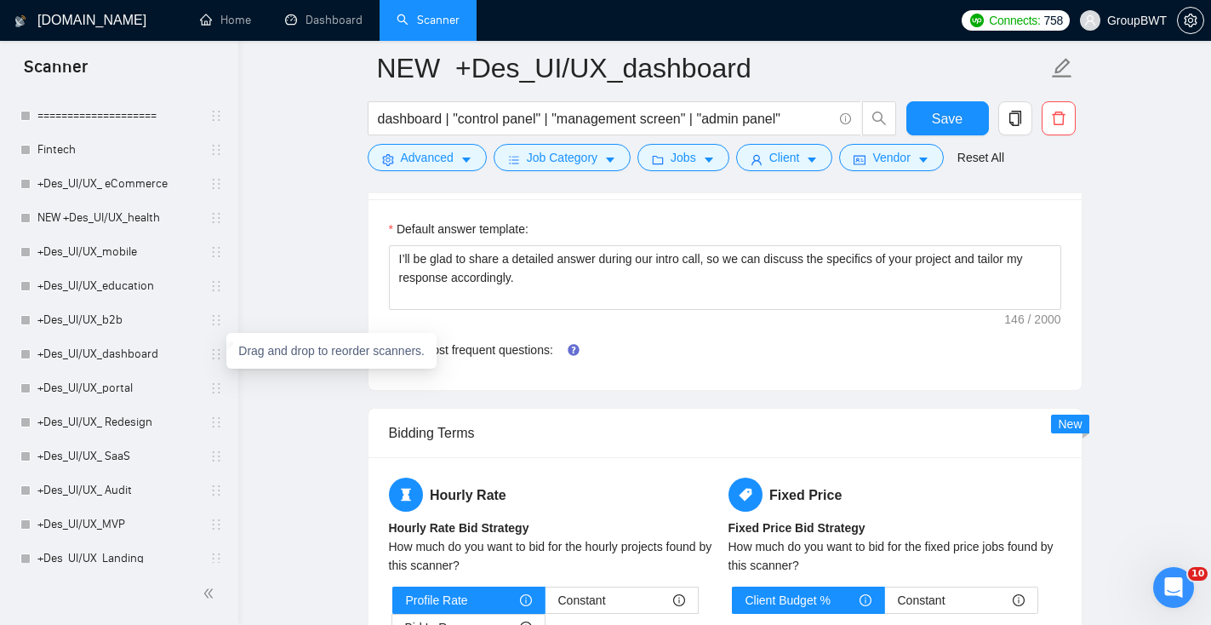
scroll to position [784, 0]
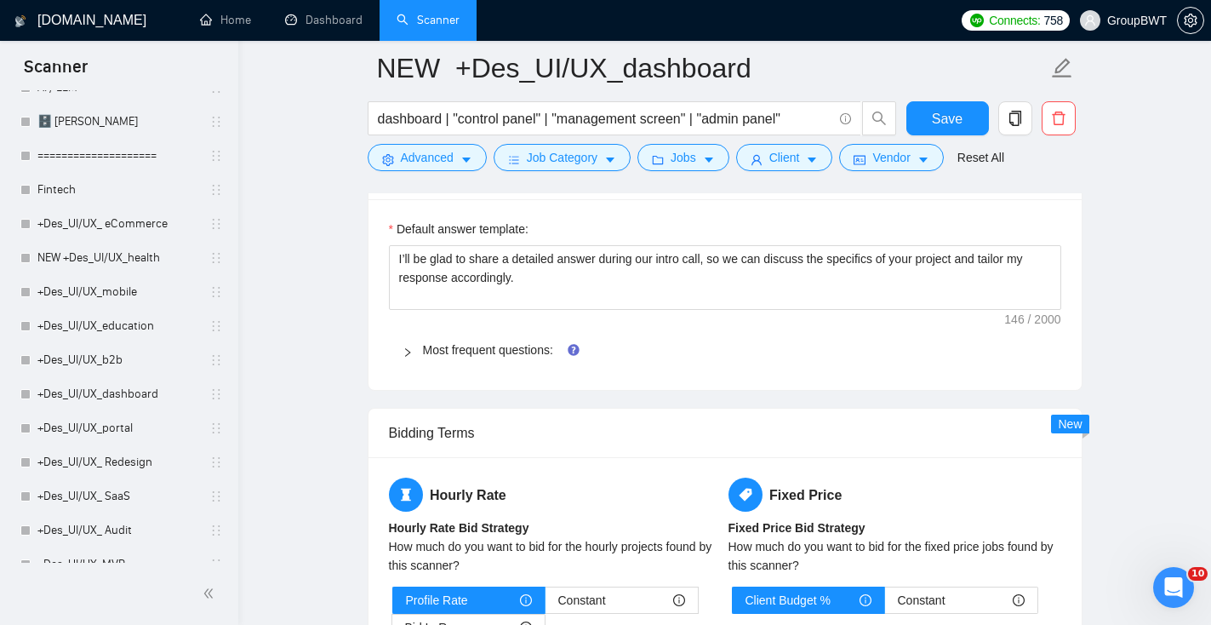
drag, startPoint x: 214, startPoint y: 341, endPoint x: 134, endPoint y: 19, distance: 332.0
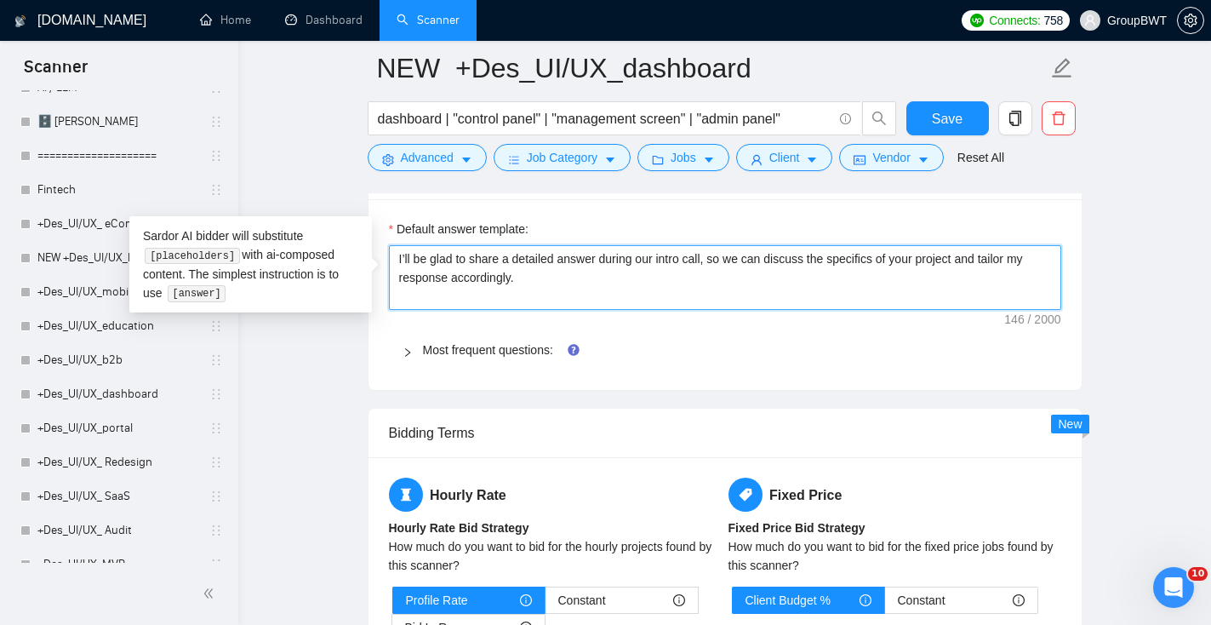
drag, startPoint x: 544, startPoint y: 283, endPoint x: 336, endPoint y: 264, distance: 208.5
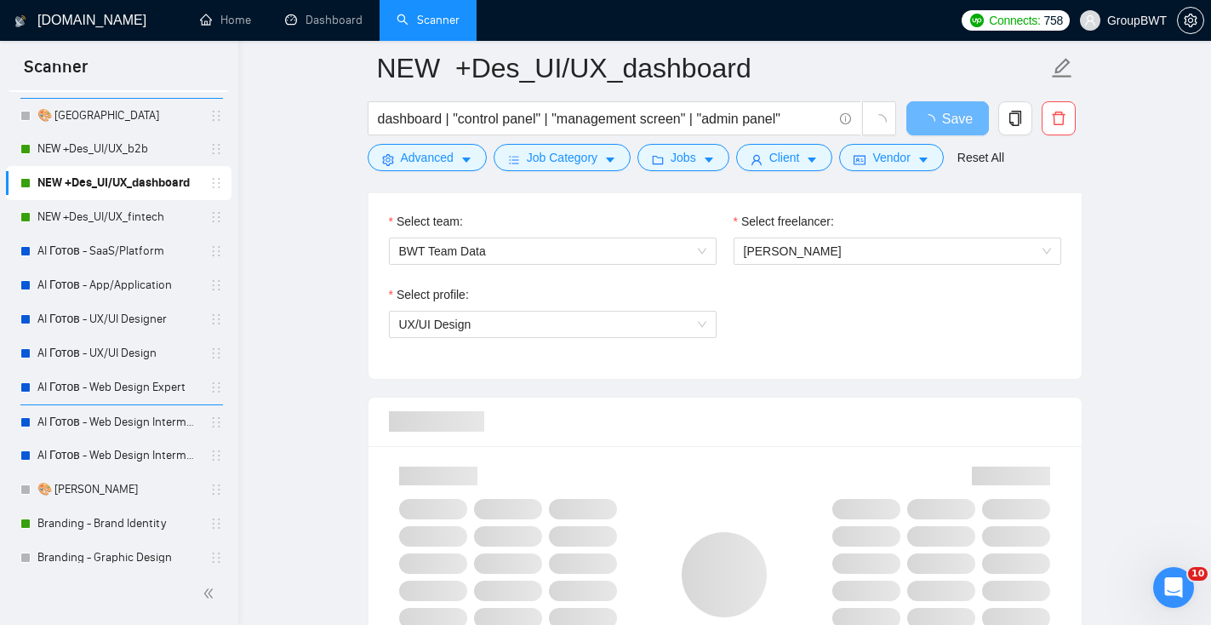
scroll to position [20, 0]
